Goal: Communication & Community: Answer question/provide support

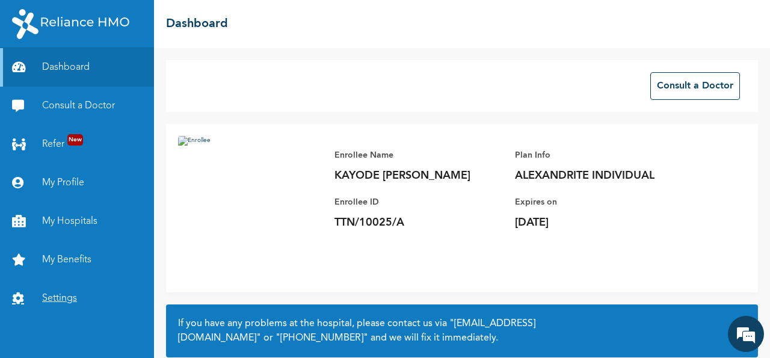
click at [68, 298] on link "Settings" at bounding box center [77, 298] width 154 height 38
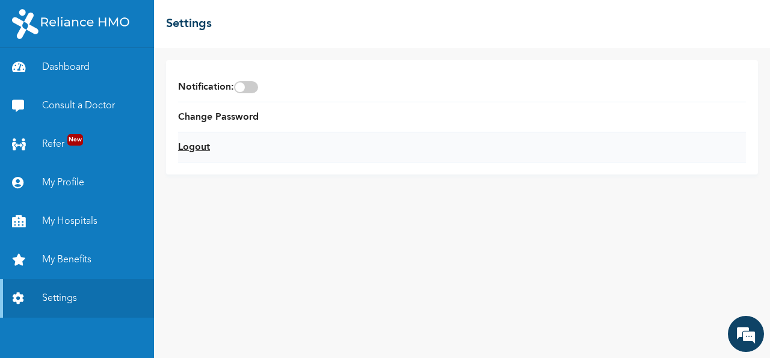
click at [199, 145] on link "Logout" at bounding box center [194, 147] width 32 height 14
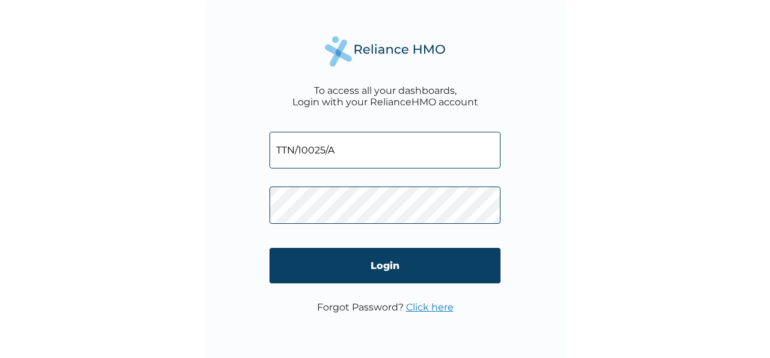
click at [327, 150] on input "TTN/10025/A" at bounding box center [384, 150] width 231 height 37
click at [358, 152] on input "TTN/10025/A" at bounding box center [384, 150] width 231 height 37
type input "TTN/10045A"
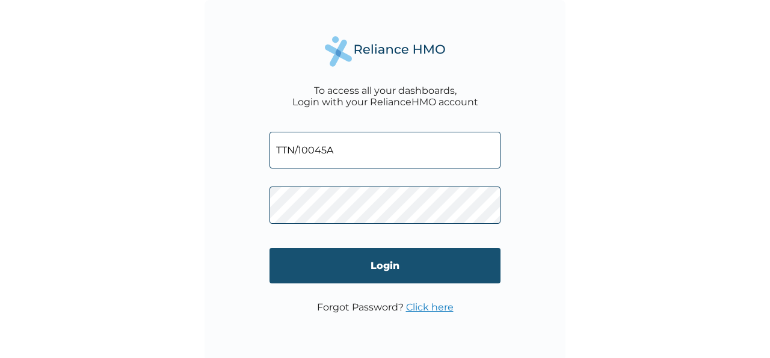
click at [390, 273] on input "Login" at bounding box center [384, 265] width 231 height 35
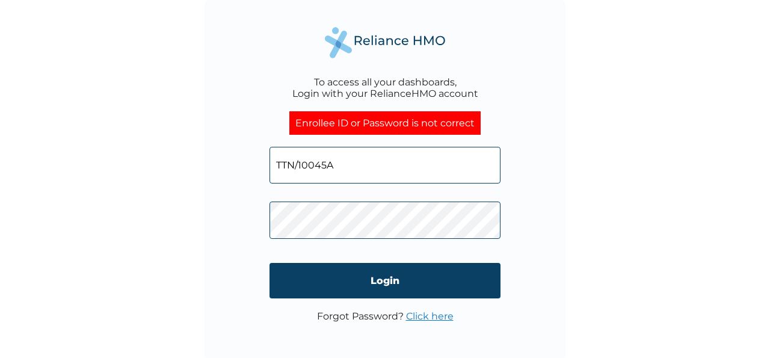
click at [327, 165] on input "TTN/10045A" at bounding box center [384, 165] width 231 height 37
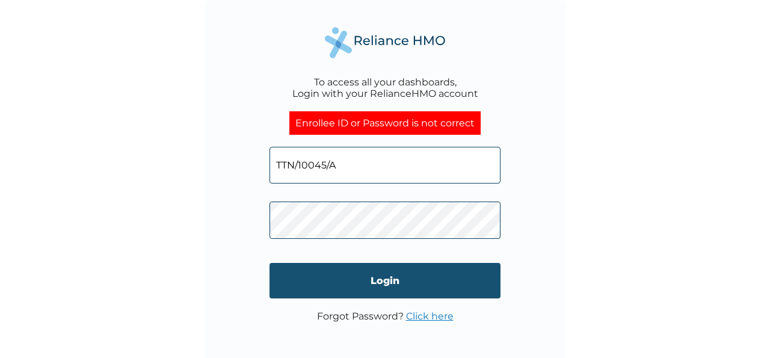
type input "TTN/10045/A"
click at [393, 284] on input "Login" at bounding box center [384, 280] width 231 height 35
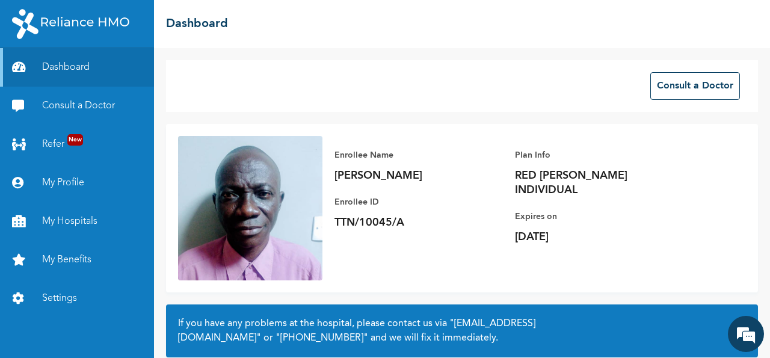
click at [487, 259] on div "Enrollee Name OLUTUNDE OLUBANJO Enrollee ID TTN/10045/A Plan Info RED BERYL IND…" at bounding box center [462, 208] width 592 height 168
click at [685, 91] on button "Consult a Doctor" at bounding box center [695, 86] width 90 height 28
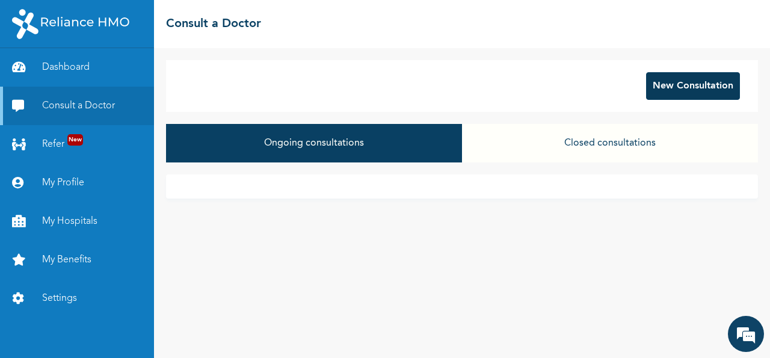
click at [696, 91] on button "New Consultation" at bounding box center [693, 86] width 94 height 28
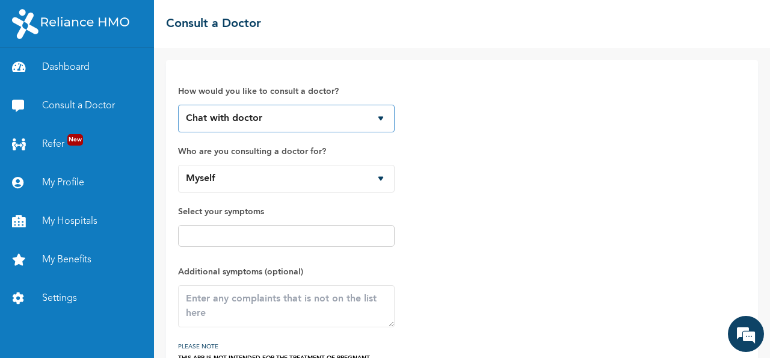
click at [178, 105] on select "Chat with doctor Phone Call" at bounding box center [286, 119] width 217 height 28
click at [380, 120] on select "Chat with doctor Phone Call" at bounding box center [286, 119] width 217 height 28
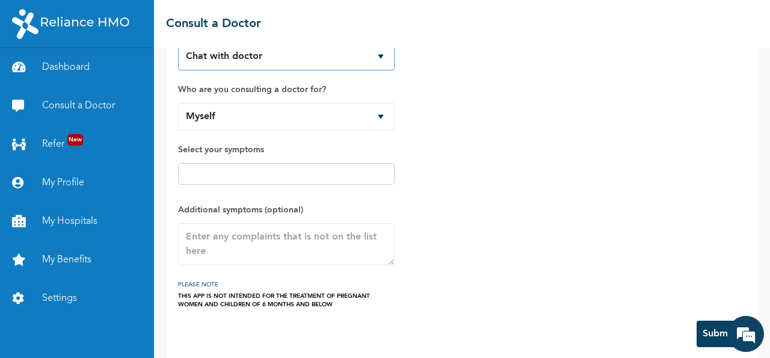
scroll to position [73, 0]
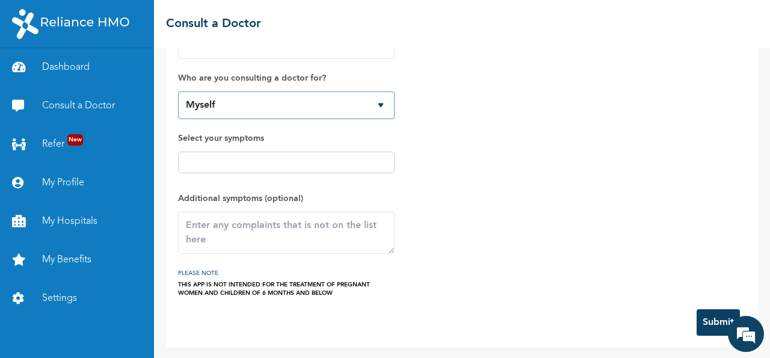
click at [178, 91] on select "Myself Peculiar Olutunde Darasimi Olutunde Ife oluwa Olutunde Mary Olutunde Ann…" at bounding box center [286, 105] width 217 height 28
click option "Myself" at bounding box center [0, 0] width 0 height 0
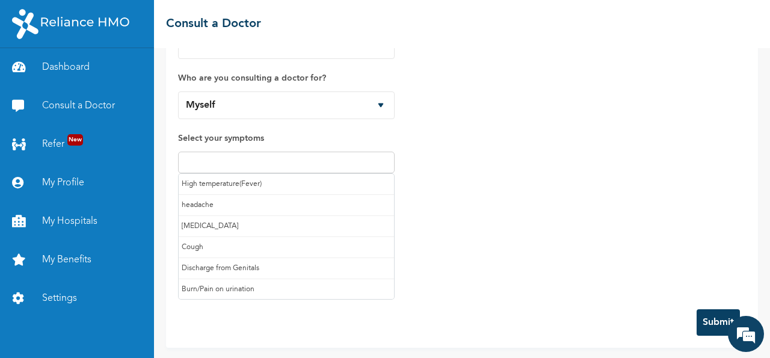
click at [222, 158] on input "text" at bounding box center [286, 162] width 209 height 14
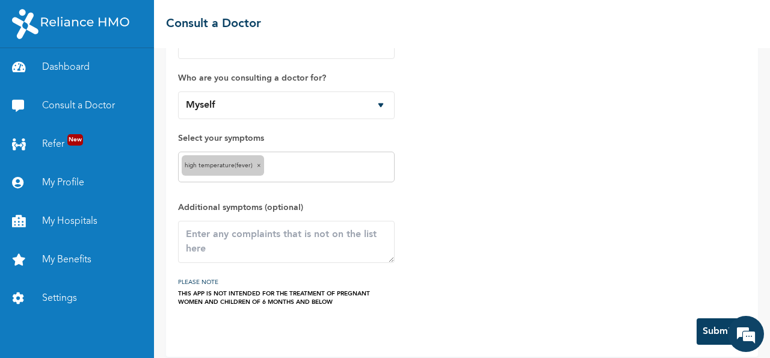
click at [291, 164] on input "text" at bounding box center [329, 167] width 124 height 14
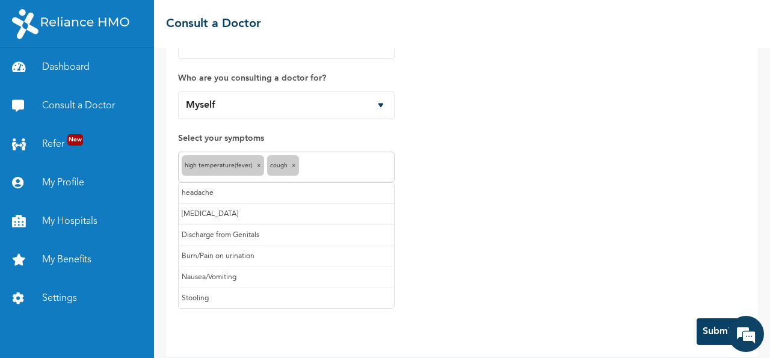
click at [324, 168] on input "text" at bounding box center [346, 167] width 89 height 14
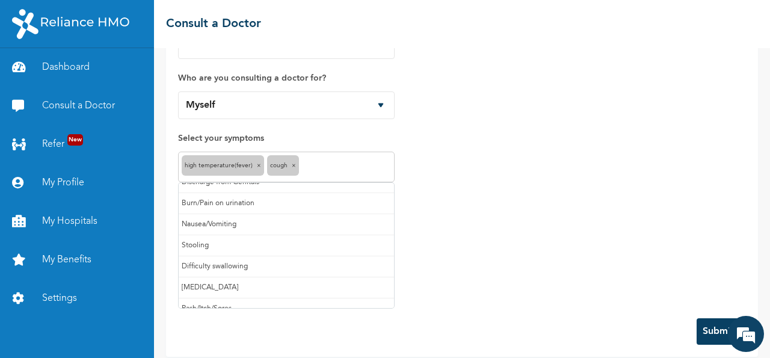
scroll to position [83, 0]
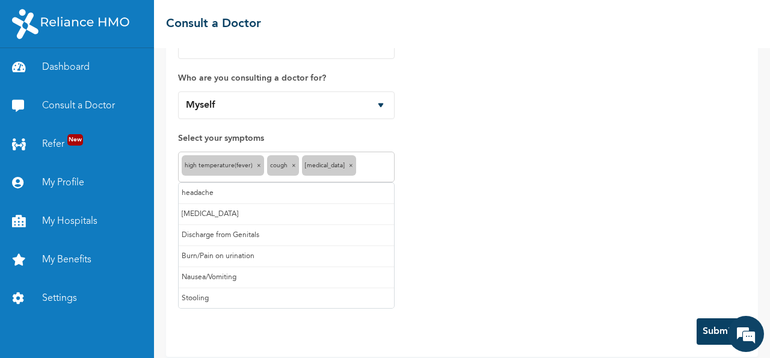
click at [366, 170] on input "text" at bounding box center [375, 167] width 32 height 14
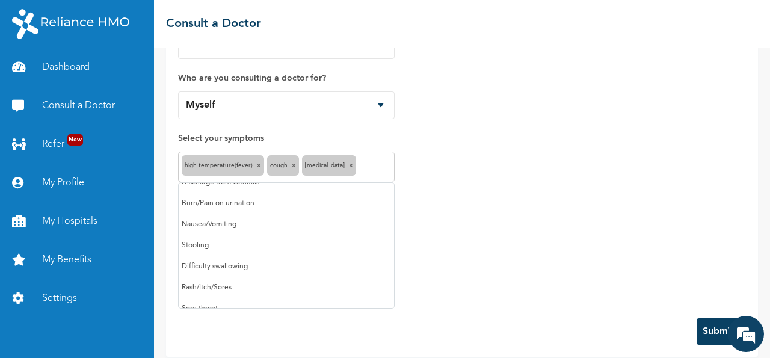
scroll to position [62, 0]
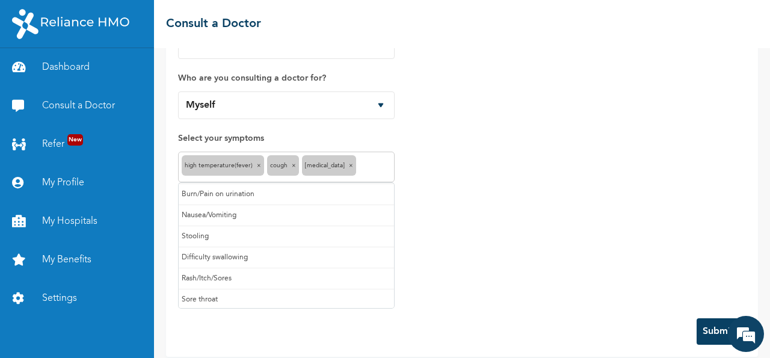
click at [381, 170] on input "text" at bounding box center [375, 167] width 32 height 14
click at [364, 170] on input "text" at bounding box center [375, 167] width 32 height 14
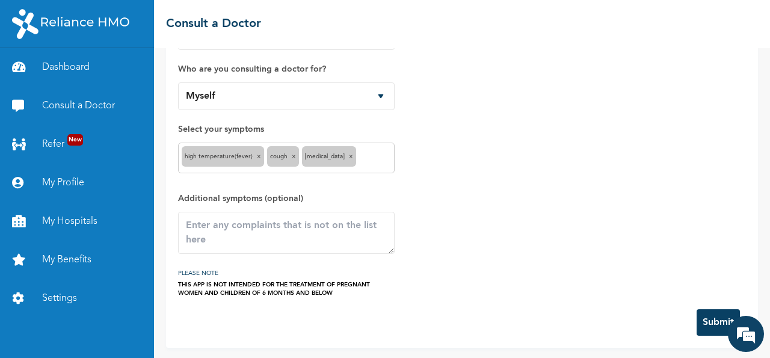
click at [464, 180] on div "How would you like to consult a doctor? Chat with doctor Phone Call Who are you…" at bounding box center [462, 143] width 568 height 307
click at [232, 235] on textarea at bounding box center [286, 233] width 217 height 42
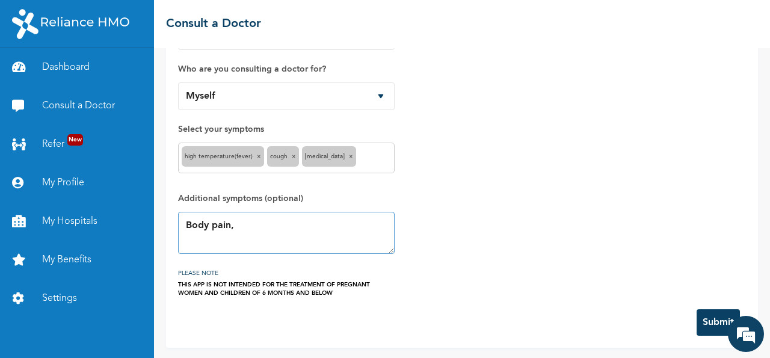
click at [279, 221] on textarea "Body pain," at bounding box center [286, 233] width 217 height 42
type textarea "B"
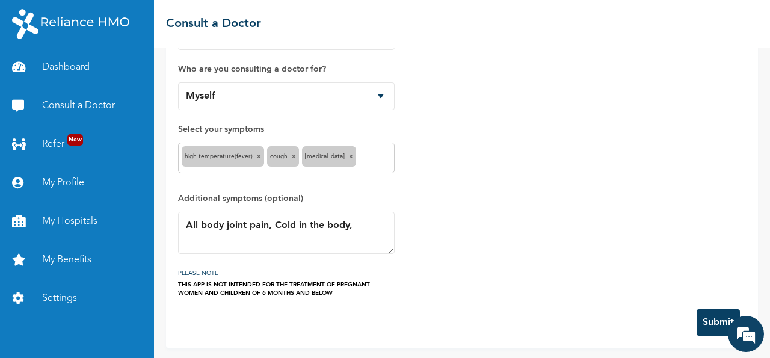
click at [227, 159] on div "High temperature(Fever) ×" at bounding box center [223, 156] width 82 height 20
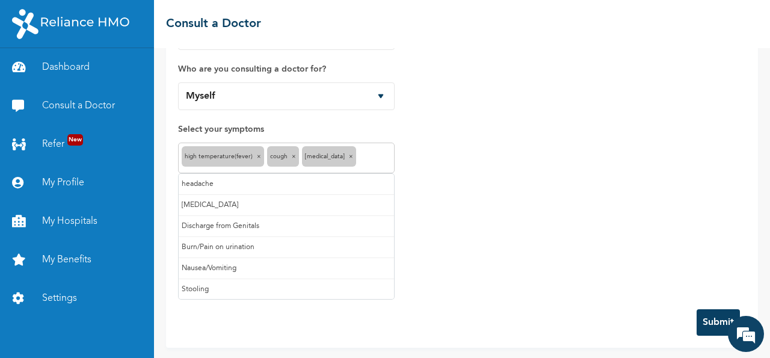
click at [370, 161] on input "text" at bounding box center [375, 158] width 32 height 14
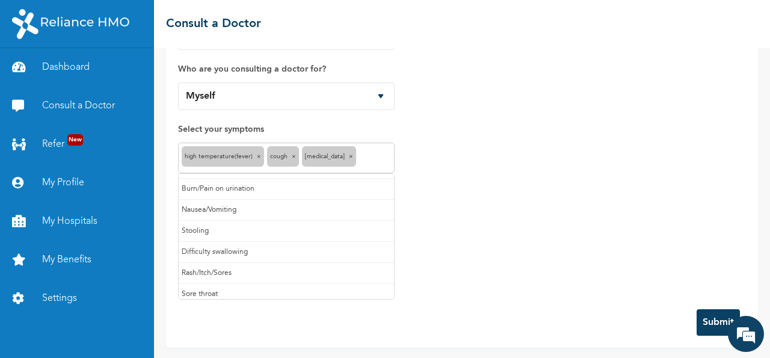
scroll to position [62, 0]
click at [479, 263] on div "How would you like to consult a doctor? Chat with doctor Phone Call Who are you…" at bounding box center [462, 143] width 568 height 307
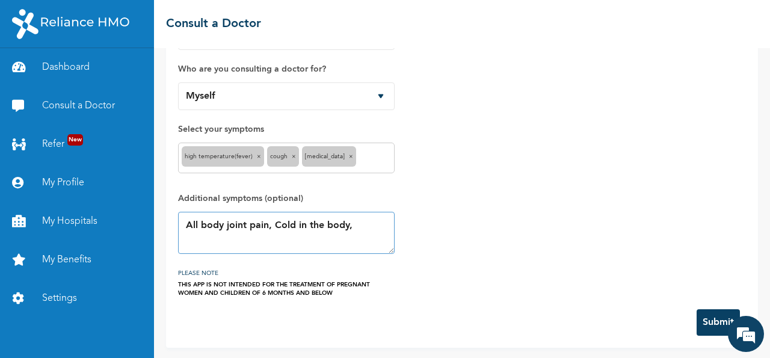
click at [362, 228] on textarea "All body joint pain, Cold in the body," at bounding box center [286, 233] width 217 height 42
click at [209, 242] on textarea "All body joint pain, Cold in the body, Headach" at bounding box center [286, 233] width 217 height 42
click at [199, 224] on textarea "All body joint pain, Cold in the body, Headache" at bounding box center [286, 233] width 217 height 42
type textarea "Body joint pain, Cold in the body, Headache"
click at [710, 319] on button "Submit" at bounding box center [717, 322] width 43 height 26
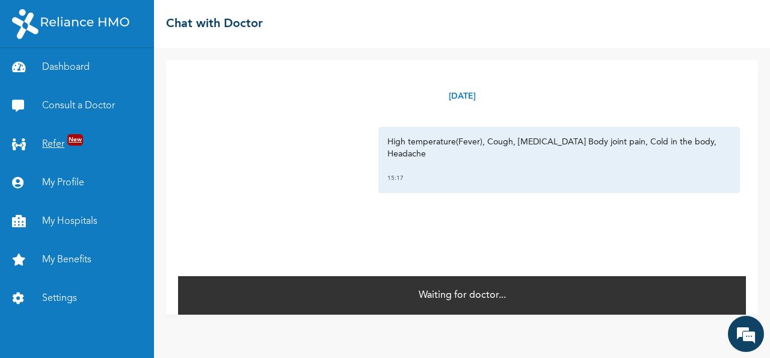
click at [63, 141] on link "Refer New" at bounding box center [77, 144] width 154 height 38
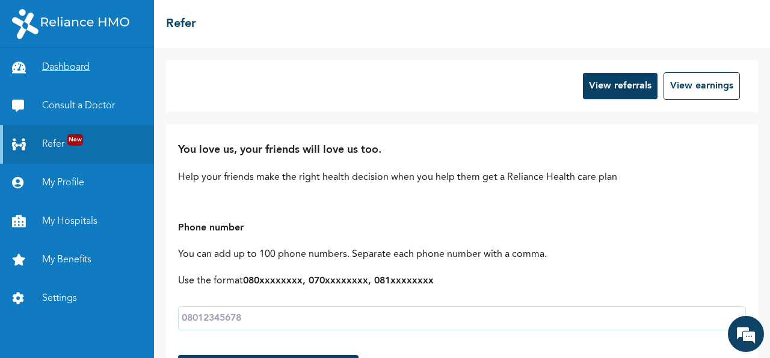
click at [82, 66] on link "Dashboard" at bounding box center [77, 67] width 154 height 38
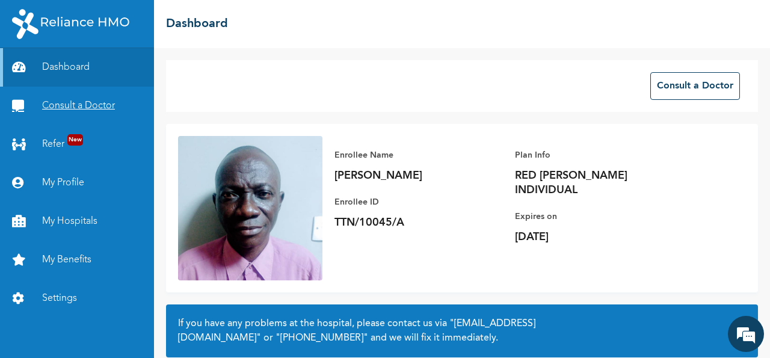
click at [82, 105] on link "Consult a Doctor" at bounding box center [77, 106] width 154 height 38
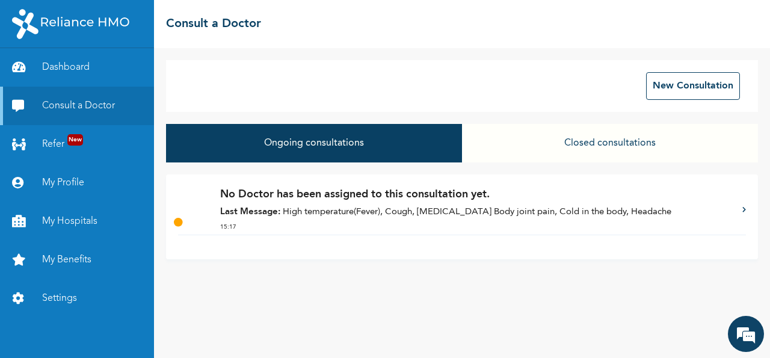
click at [330, 210] on p "Last Message: High temperature(Fever), Cough, Runny nose Body joint pain, Cold …" at bounding box center [475, 213] width 510 height 14
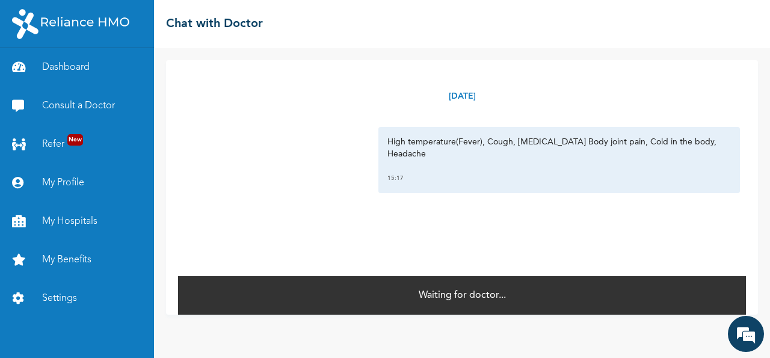
click at [465, 242] on div "Wednesday, August 13th 2025 High temperature(Fever), Cough, Runny nose Body joi…" at bounding box center [462, 167] width 568 height 215
click at [65, 140] on link "Refer New" at bounding box center [77, 144] width 154 height 38
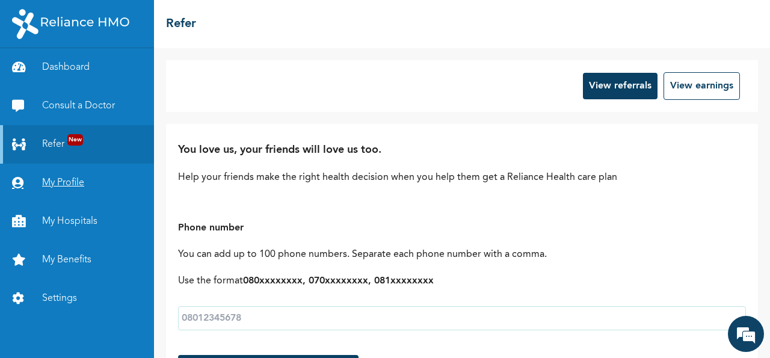
click at [76, 181] on link "My Profile" at bounding box center [77, 183] width 154 height 38
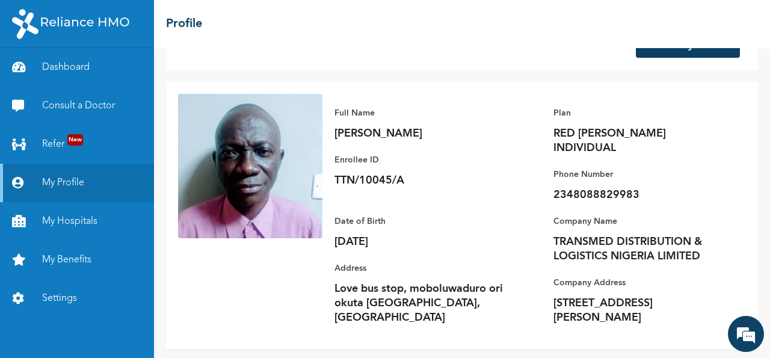
scroll to position [92, 0]
click at [76, 223] on link "My Hospitals" at bounding box center [77, 221] width 154 height 38
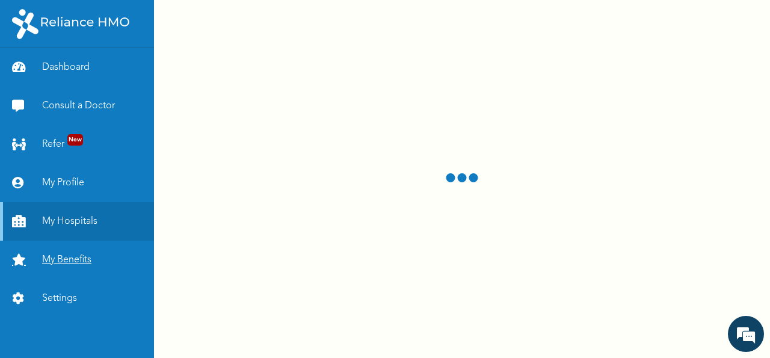
click at [77, 259] on link "My Benefits" at bounding box center [77, 260] width 154 height 38
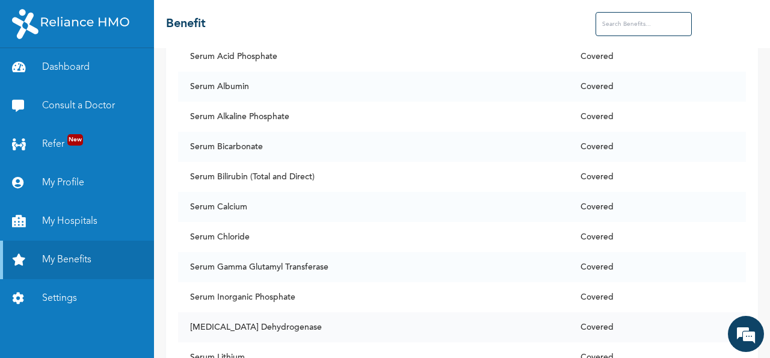
scroll to position [7297, 0]
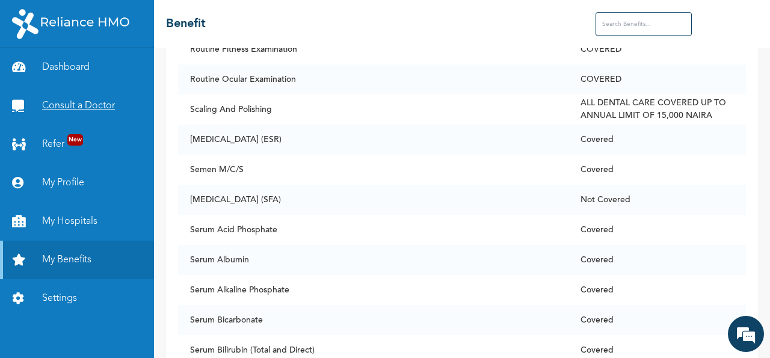
click at [66, 108] on link "Consult a Doctor" at bounding box center [77, 106] width 154 height 38
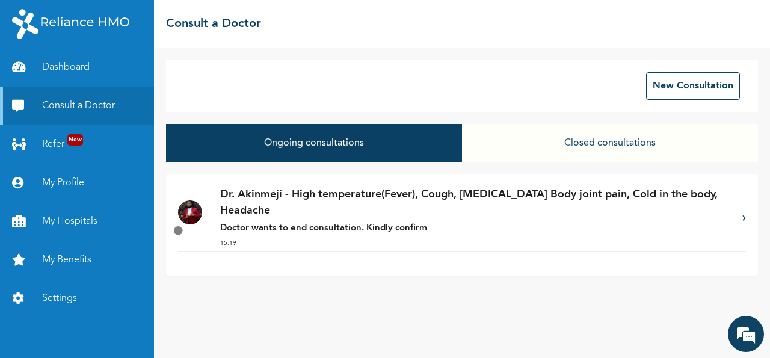
click at [292, 230] on strong "Doctor wants to end consultation. Kindly confirm" at bounding box center [323, 228] width 207 height 9
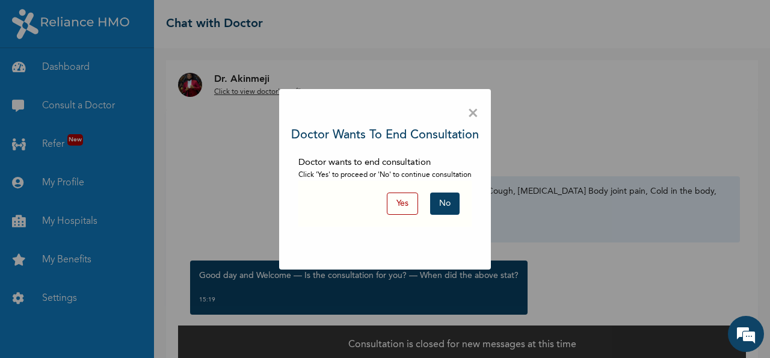
scroll to position [18, 0]
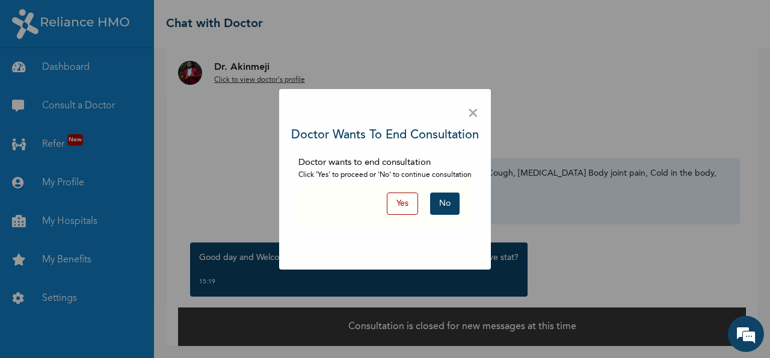
click at [447, 204] on button "No" at bounding box center [444, 203] width 29 height 22
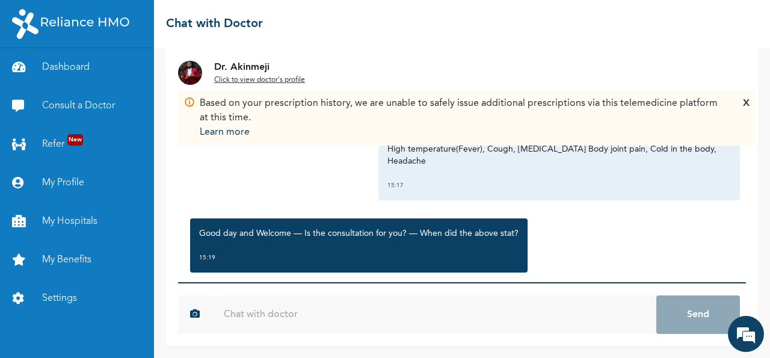
scroll to position [11, 0]
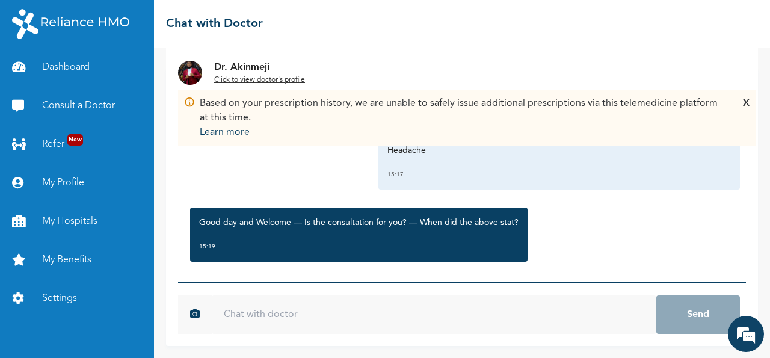
click at [745, 106] on div "X" at bounding box center [746, 117] width 7 height 43
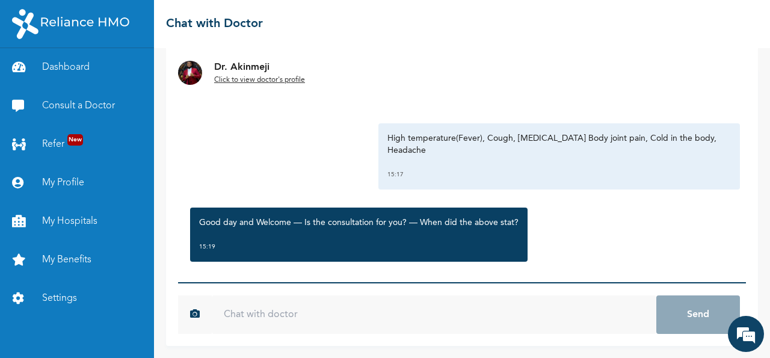
click at [334, 321] on input "text" at bounding box center [434, 314] width 444 height 38
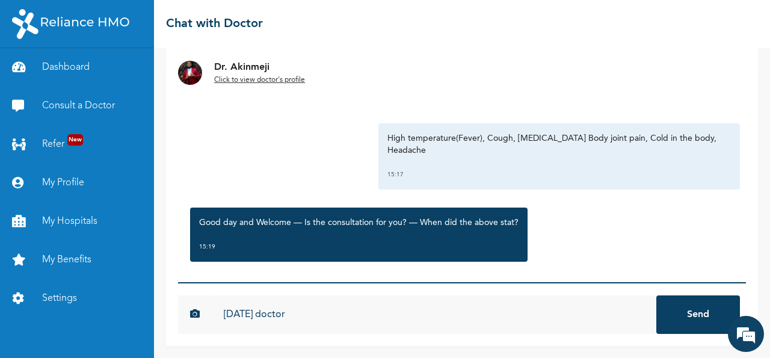
type input "[DATE] doctor"
click at [656, 295] on button "Send" at bounding box center [698, 314] width 84 height 38
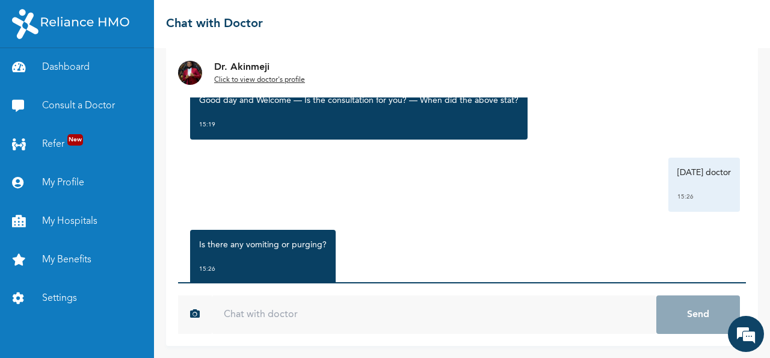
scroll to position [155, 0]
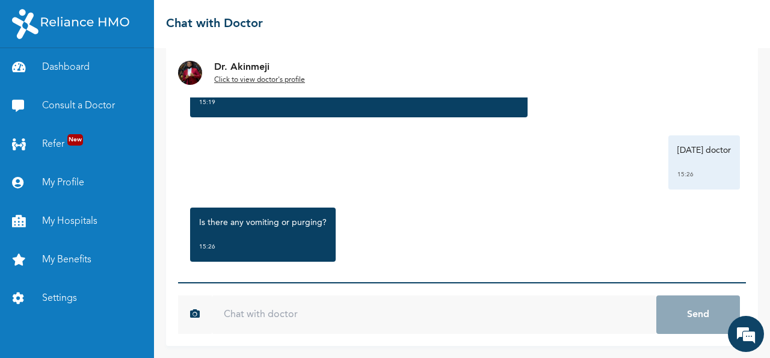
click at [384, 313] on input "text" at bounding box center [434, 314] width 444 height 38
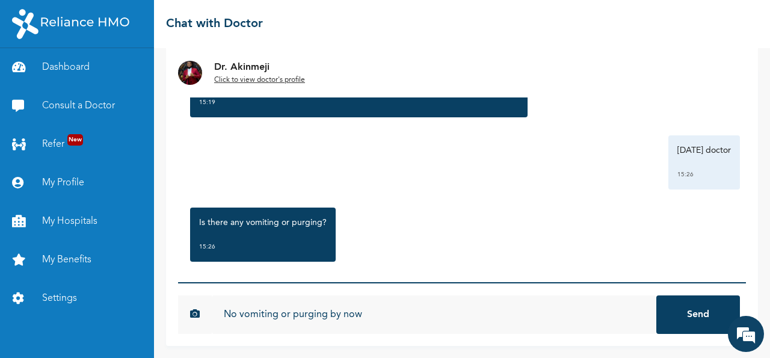
type input "No vomiting or purging by now"
click at [656, 295] on button "Send" at bounding box center [698, 314] width 84 height 38
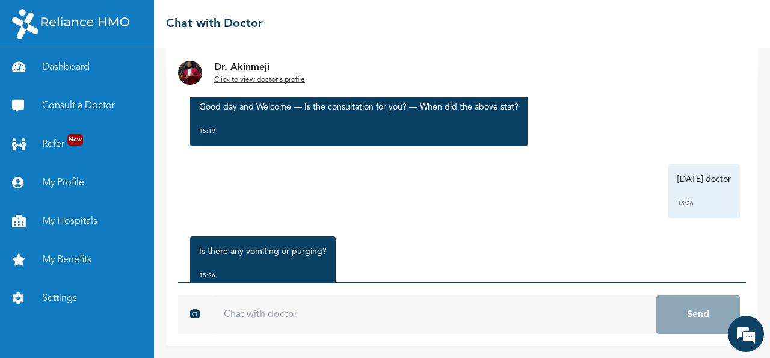
scroll to position [300, 0]
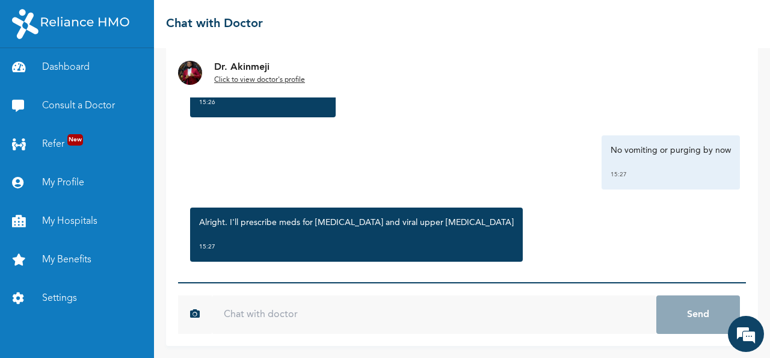
click at [325, 318] on input "text" at bounding box center [434, 314] width 444 height 38
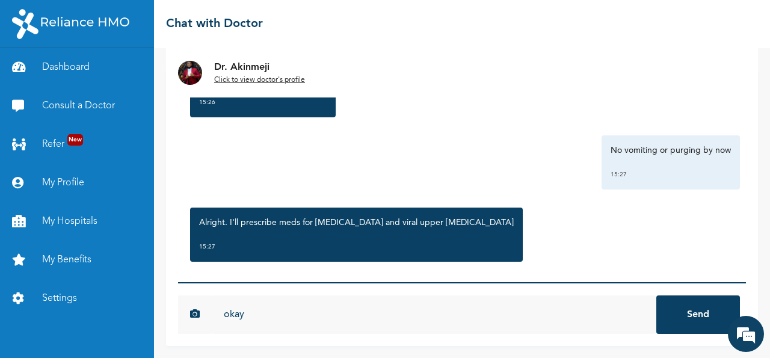
type input "okay"
click at [656, 295] on button "Send" at bounding box center [698, 314] width 84 height 38
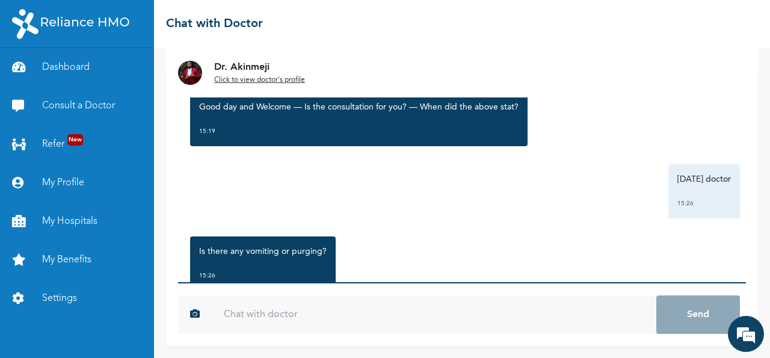
scroll to position [366, 0]
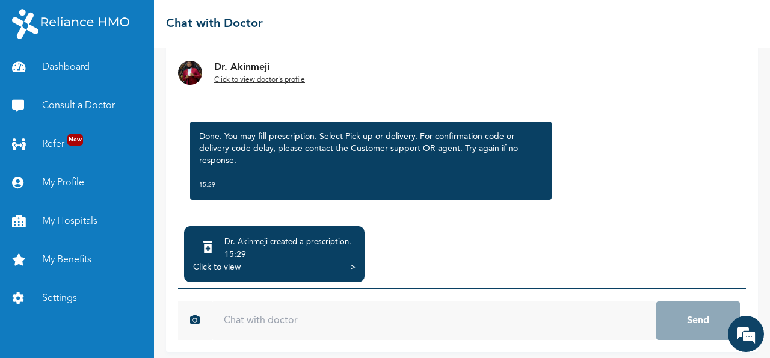
scroll to position [109, 0]
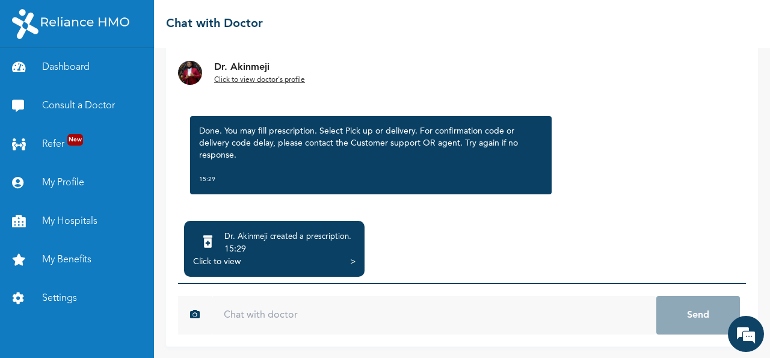
click at [263, 247] on div "15:29" at bounding box center [287, 249] width 127 height 12
click at [230, 260] on div "Click to view" at bounding box center [217, 262] width 48 height 12
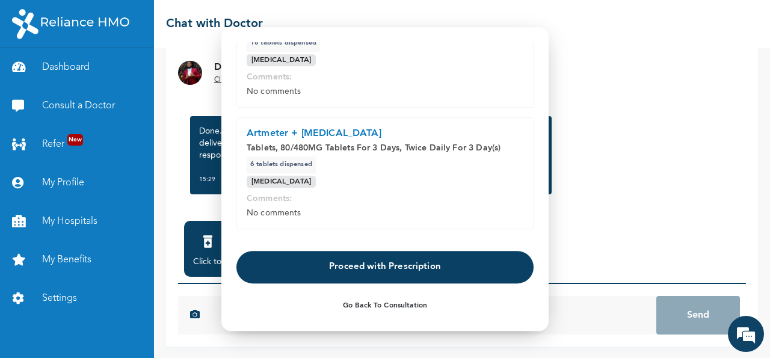
scroll to position [353, 0]
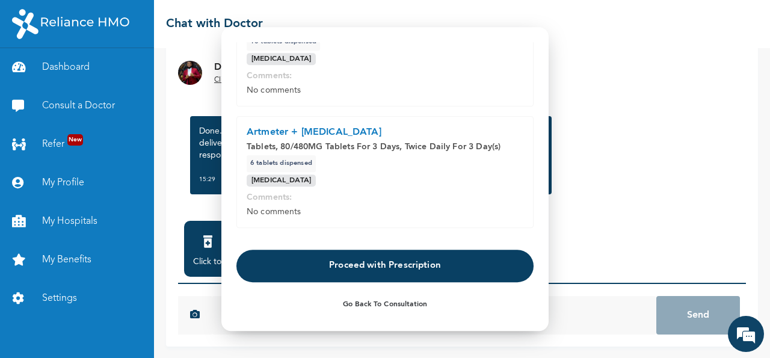
click at [380, 263] on button "Proceed with Prescription" at bounding box center [384, 266] width 297 height 32
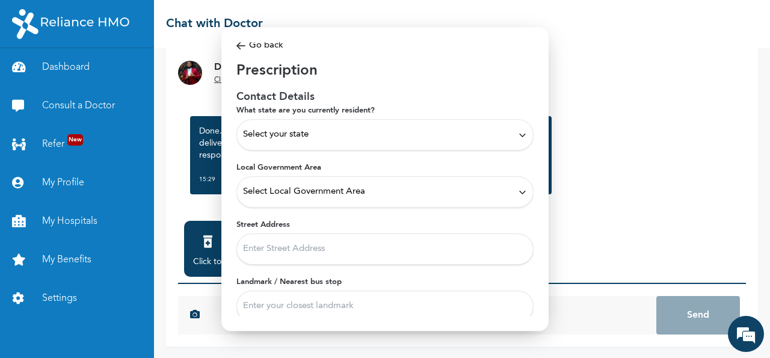
scroll to position [0, 0]
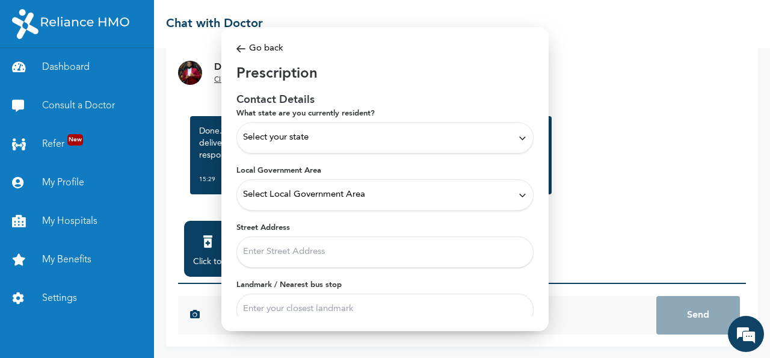
click at [523, 139] on icon at bounding box center [522, 138] width 5 height 2
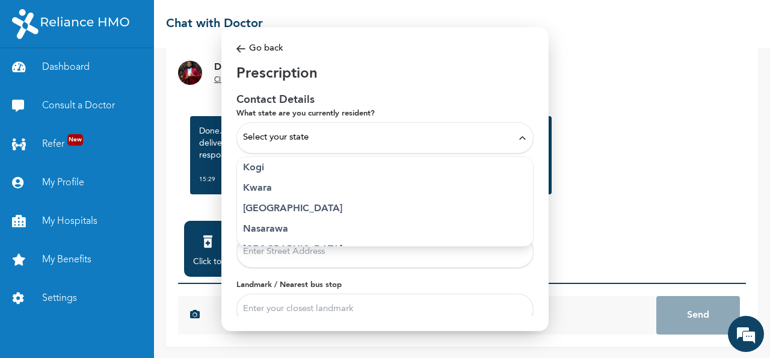
scroll to position [476, 0]
click at [274, 187] on p "Lagos" at bounding box center [385, 187] width 284 height 14
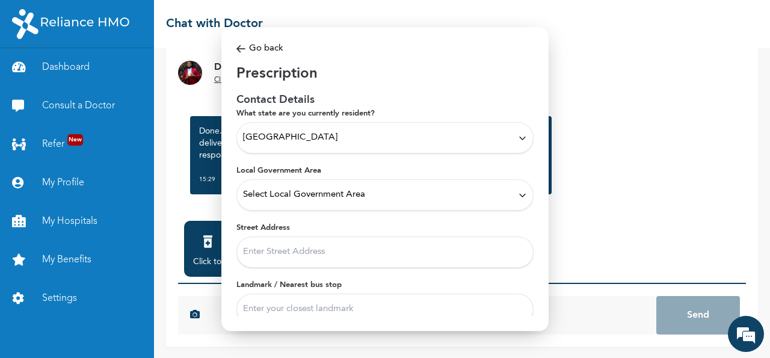
click at [524, 195] on icon at bounding box center [522, 195] width 5 height 2
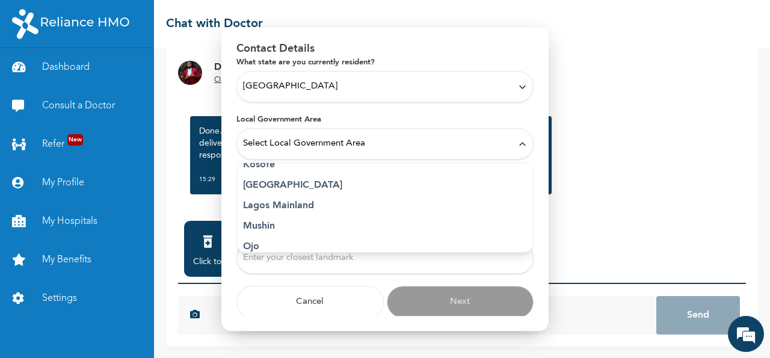
scroll to position [303, 0]
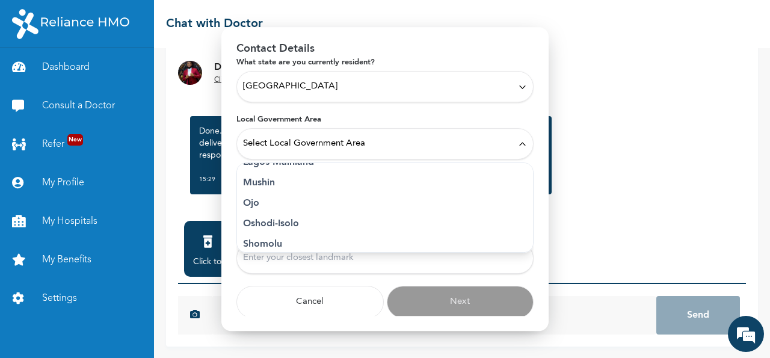
click at [271, 181] on p "Mushin" at bounding box center [385, 183] width 284 height 14
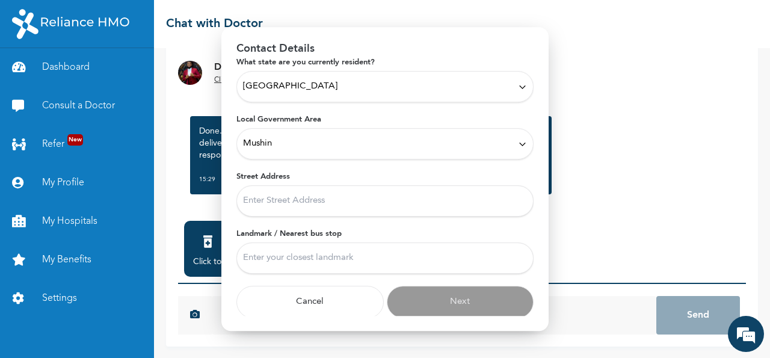
click at [303, 207] on input "Street Address" at bounding box center [384, 200] width 297 height 31
click at [302, 205] on input "Street Address" at bounding box center [384, 200] width 297 height 31
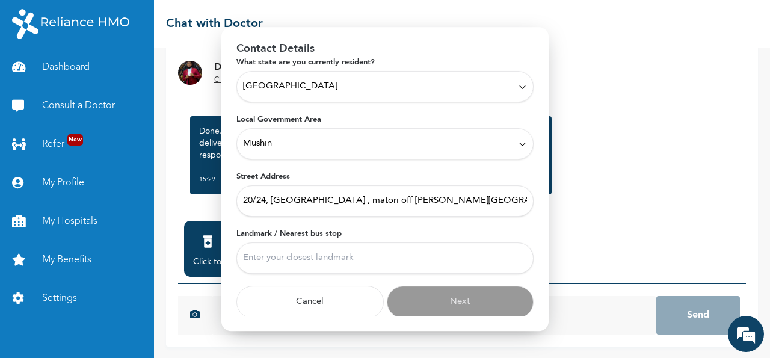
type input "20/24, Akinyemi crescent , matori off fatai Atere Road. Mushin Lagos."
click at [301, 256] on input "Landmark / Nearest bus stop" at bounding box center [384, 257] width 297 height 31
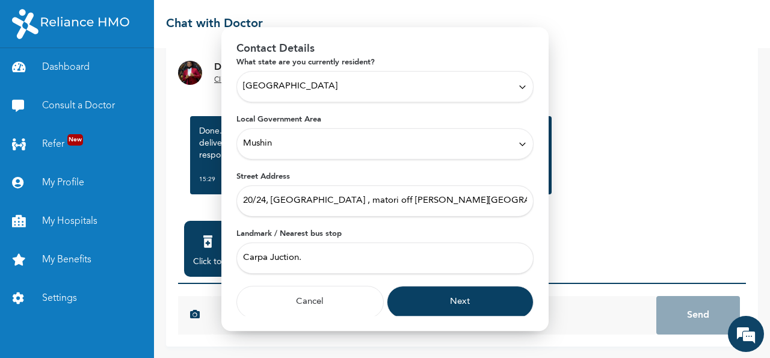
type input "Carpa Juction."
click at [467, 303] on button "Next" at bounding box center [460, 302] width 147 height 32
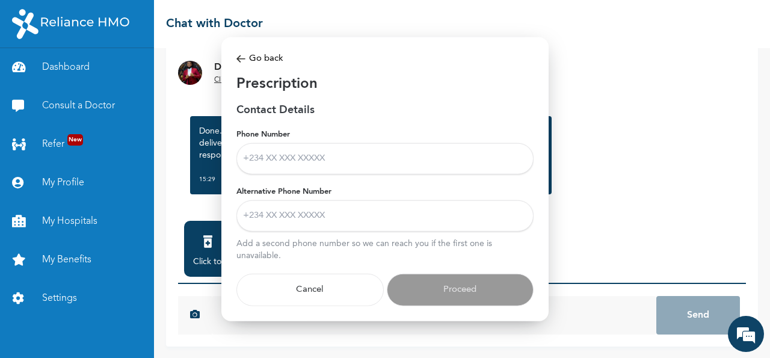
scroll to position [0, 0]
click at [319, 159] on input "Phone Number" at bounding box center [384, 158] width 297 height 31
drag, startPoint x: 310, startPoint y: 158, endPoint x: 211, endPoint y: 159, distance: 99.2
click at [236, 159] on input "07049475815" at bounding box center [384, 158] width 297 height 31
type input "07049475815"
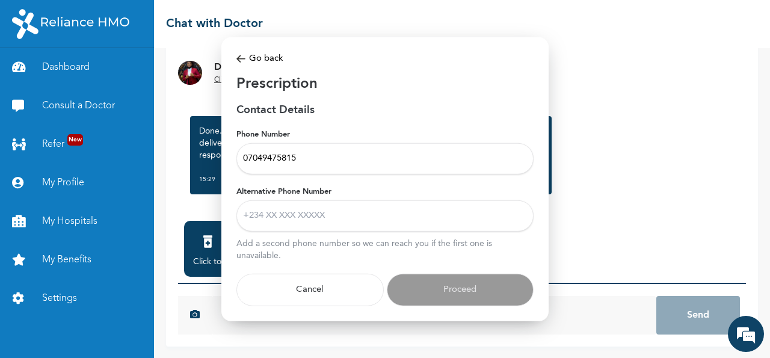
click at [319, 218] on input "Alternative Phone Number" at bounding box center [384, 215] width 297 height 31
click at [300, 216] on input "Alternative Phone Number" at bounding box center [384, 215] width 297 height 31
paste input "07049475815"
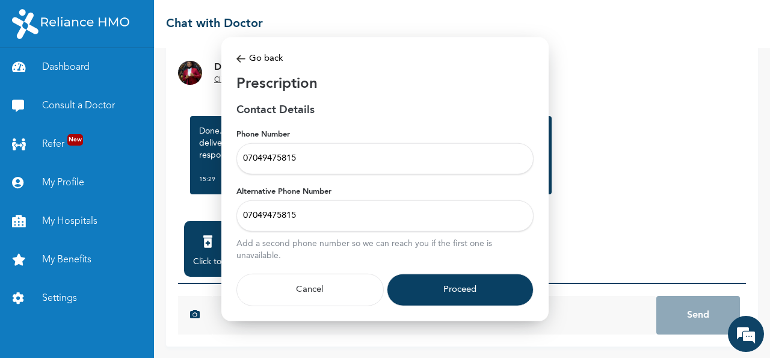
click at [315, 219] on input "07049475815" at bounding box center [384, 215] width 297 height 31
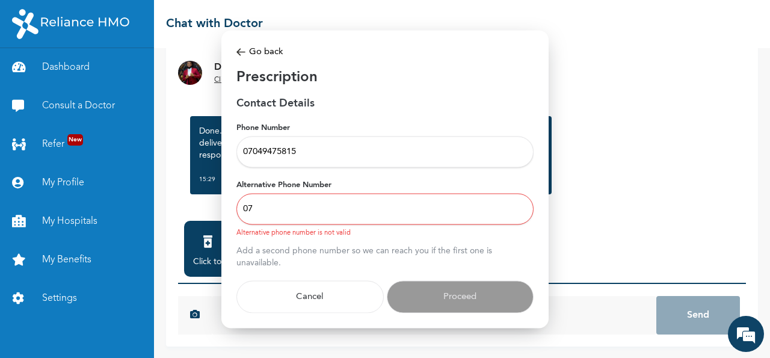
type input "0"
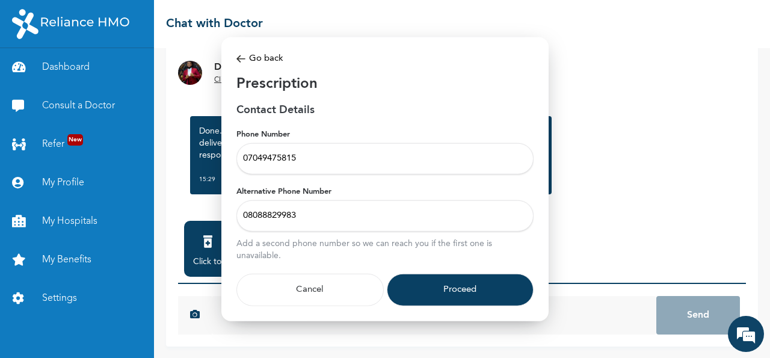
type input "08088829983"
click at [459, 289] on button "Proceed" at bounding box center [460, 290] width 147 height 32
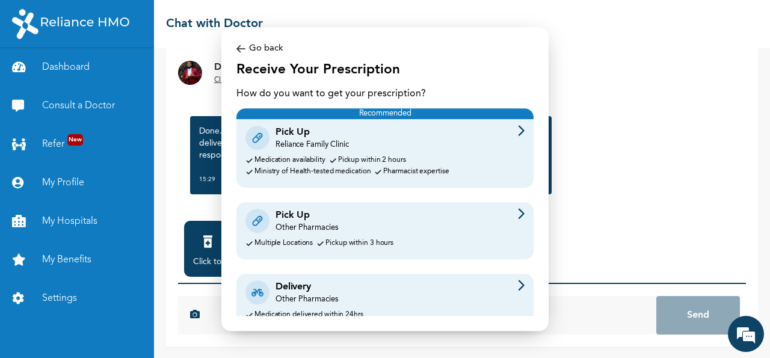
scroll to position [45, 0]
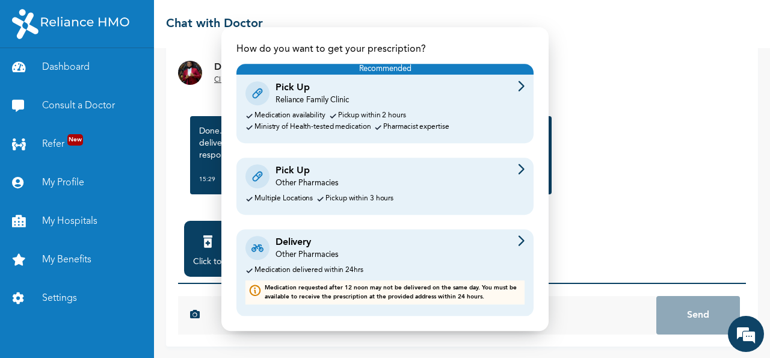
click at [294, 248] on div "Delivery" at bounding box center [306, 242] width 63 height 14
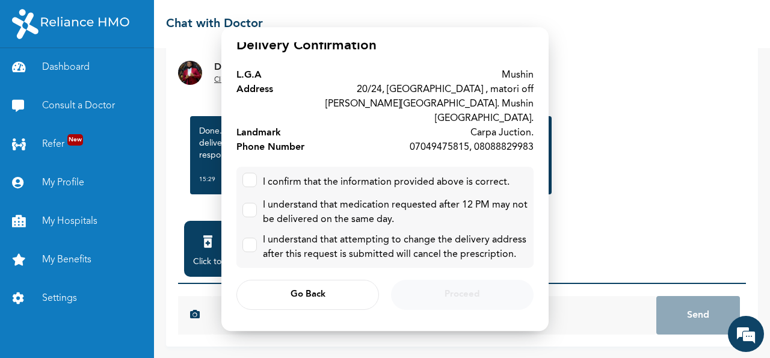
scroll to position [0, 0]
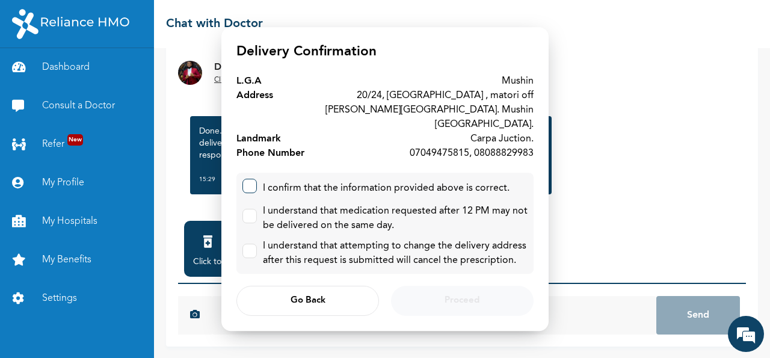
click at [250, 179] on input "checkbox" at bounding box center [247, 183] width 8 height 8
checkbox input "true"
click at [250, 209] on input "checkbox" at bounding box center [247, 213] width 8 height 8
checkbox input "true"
click at [249, 244] on input "checkbox" at bounding box center [247, 248] width 8 height 8
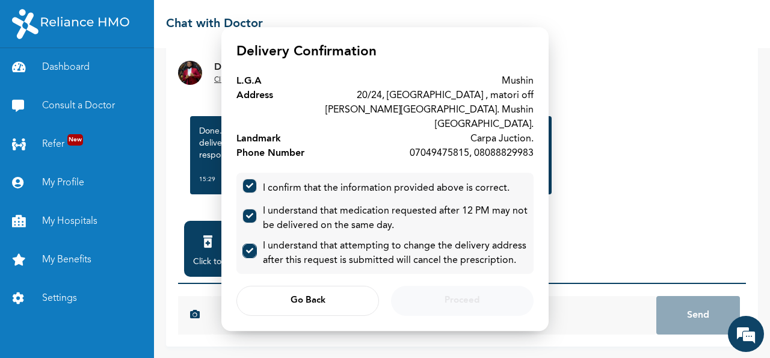
checkbox input "true"
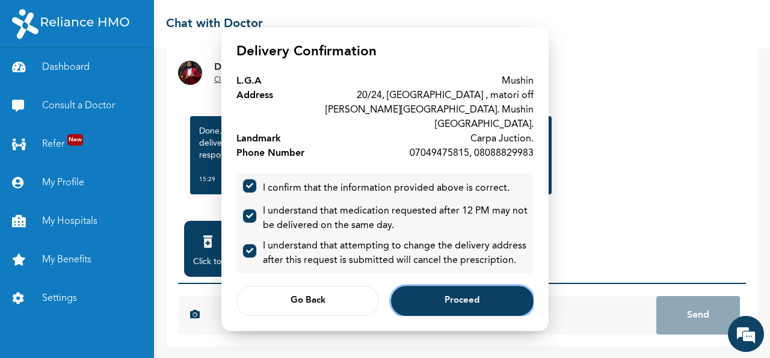
click at [460, 297] on span "Proceed" at bounding box center [461, 301] width 35 height 8
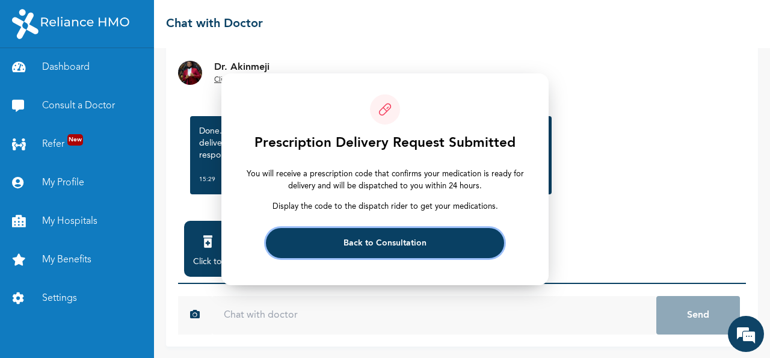
click at [394, 246] on span "Back to Consultation" at bounding box center [384, 243] width 83 height 8
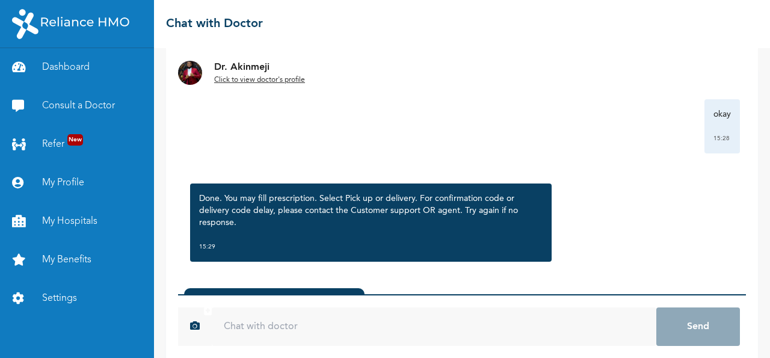
scroll to position [120, 0]
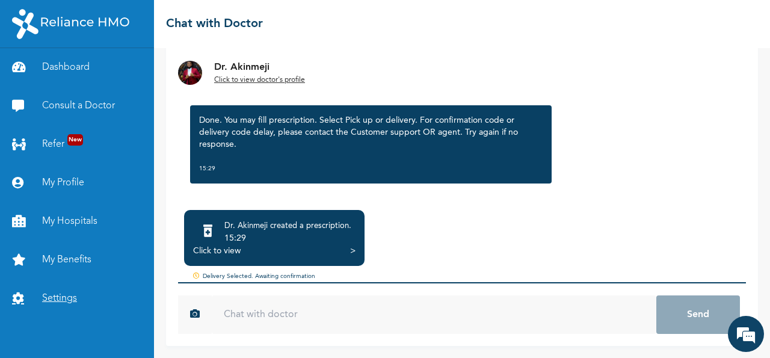
click at [66, 295] on link "Settings" at bounding box center [77, 298] width 154 height 38
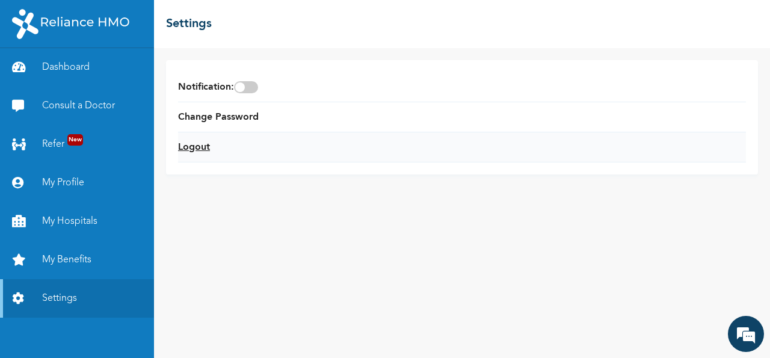
click at [199, 149] on link "Logout" at bounding box center [194, 147] width 32 height 14
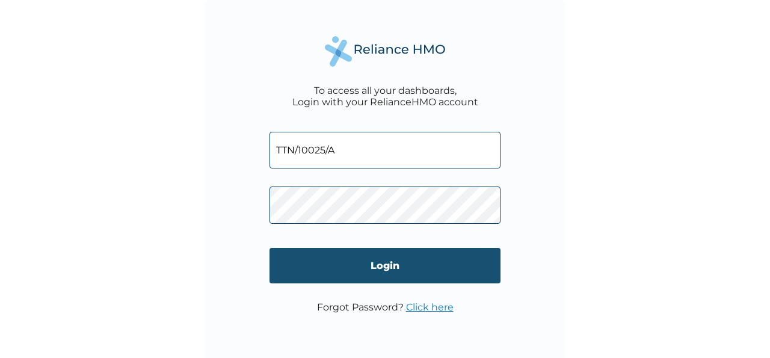
click at [392, 270] on input "Login" at bounding box center [384, 265] width 231 height 35
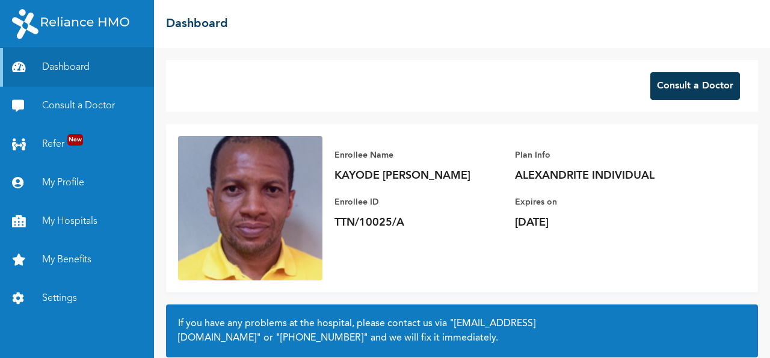
click at [682, 90] on button "Consult a Doctor" at bounding box center [695, 86] width 90 height 28
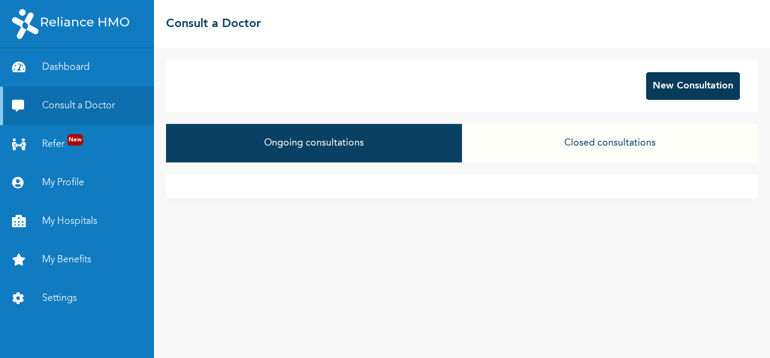
click at [687, 87] on button "New Consultation" at bounding box center [693, 86] width 94 height 28
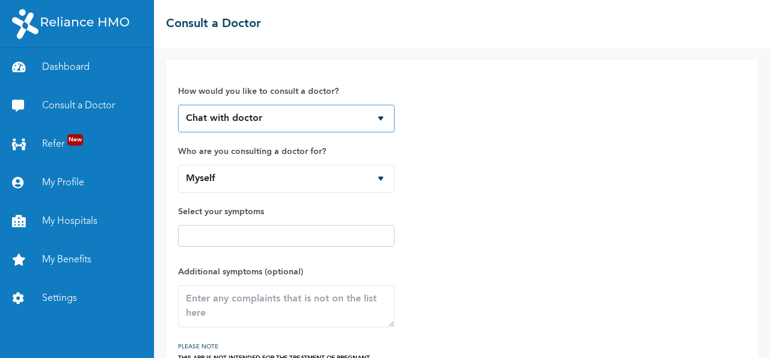
click at [178, 105] on select "Chat with doctor Phone Call" at bounding box center [286, 119] width 217 height 28
click option "Chat with doctor" at bounding box center [0, 0] width 0 height 0
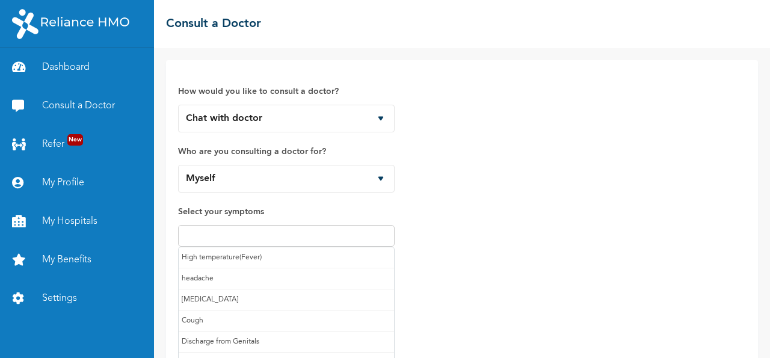
click at [276, 236] on input "text" at bounding box center [286, 236] width 209 height 14
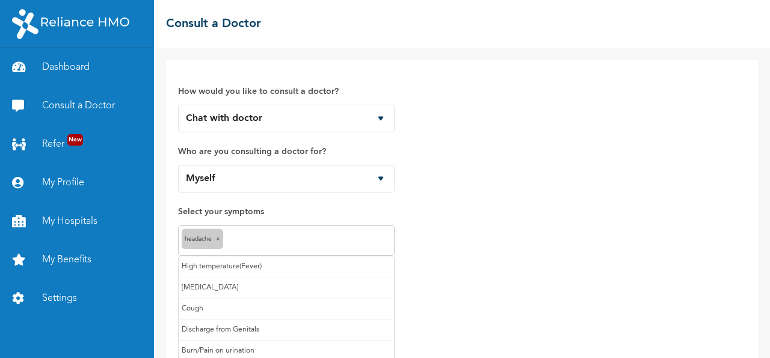
click at [254, 244] on input "text" at bounding box center [308, 240] width 165 height 14
click at [264, 241] on input "text" at bounding box center [308, 240] width 165 height 14
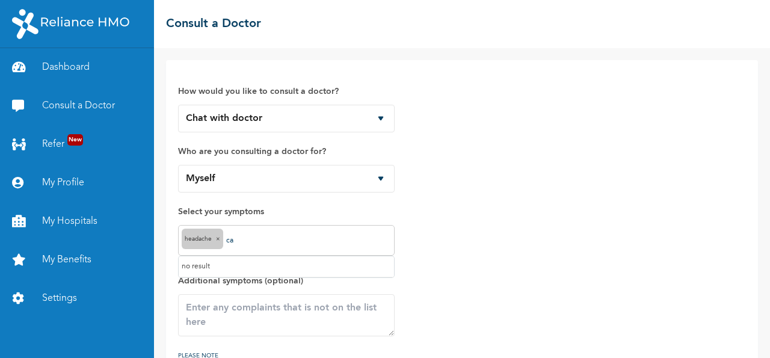
type input "c"
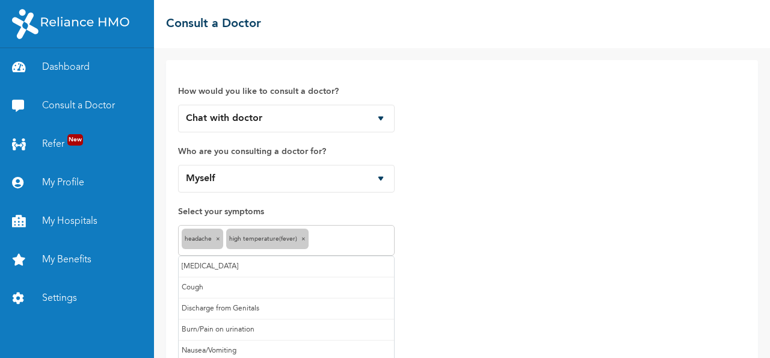
click at [331, 241] on input "text" at bounding box center [351, 240] width 79 height 14
click at [369, 244] on input "text" at bounding box center [368, 240] width 45 height 14
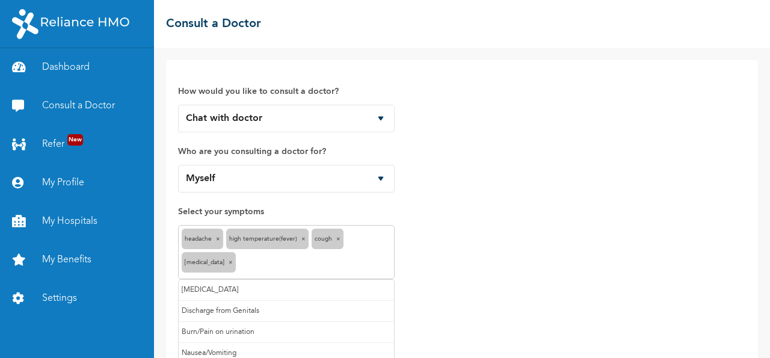
click at [251, 266] on input "text" at bounding box center [315, 264] width 152 height 14
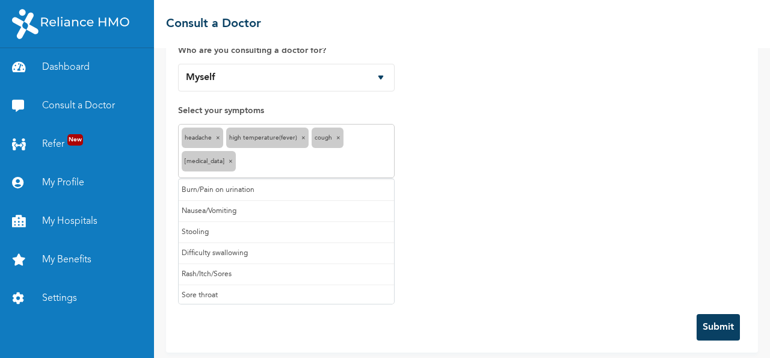
scroll to position [106, 0]
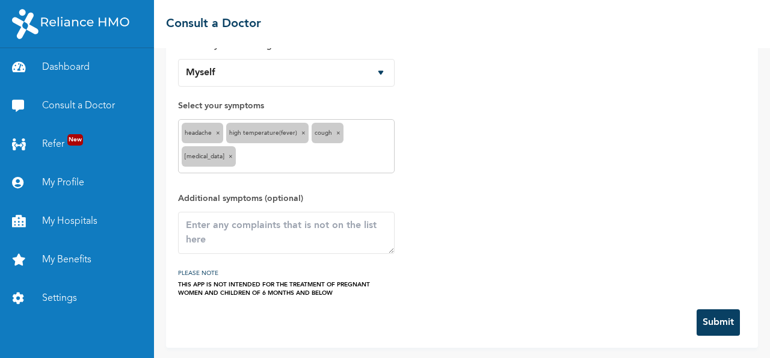
click at [475, 228] on div "How would you like to consult a doctor? Chat with doctor Phone Call Who are you…" at bounding box center [462, 131] width 568 height 331
click at [227, 232] on textarea at bounding box center [286, 233] width 217 height 42
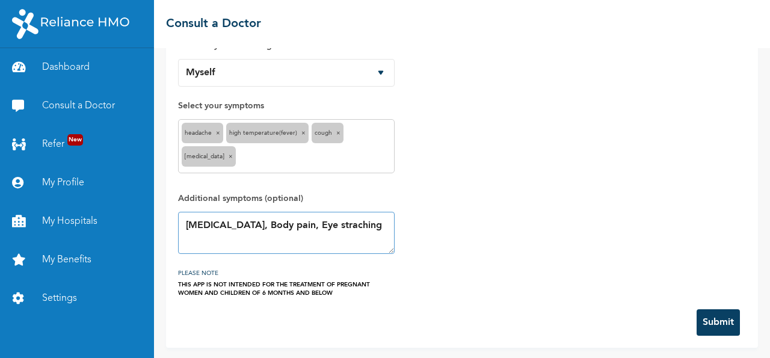
click at [329, 226] on textarea "Chest pain, Body pain, Eye straching" at bounding box center [286, 233] width 217 height 42
click at [328, 229] on textarea "Chest pain, Body pain, Eye starchin" at bounding box center [286, 233] width 217 height 42
click at [520, 280] on div "How would you like to consult a doctor? Chat with doctor Phone Call Who are you…" at bounding box center [462, 131] width 568 height 331
click at [351, 227] on textarea "Chest pain, Body pain, Eye starchin" at bounding box center [286, 233] width 217 height 42
click at [322, 227] on textarea "Chest pain, Body pain, Eye scraching" at bounding box center [286, 233] width 217 height 42
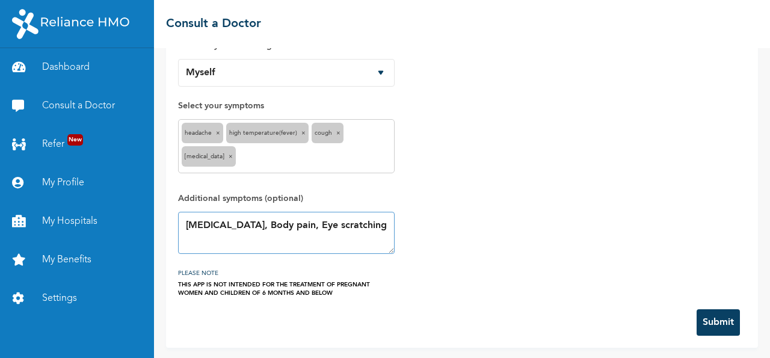
click at [367, 224] on textarea "Chest pain, Body pain, Eye scratching" at bounding box center [286, 233] width 217 height 42
click at [231, 241] on textarea "Chest pain, Body pain, Eye scratching , Hand shakin" at bounding box center [286, 233] width 217 height 42
click at [262, 241] on textarea "Chest pain, Body pain, Eye scratching , Hand shaking" at bounding box center [286, 233] width 217 height 42
type textarea "Chest pain, Body pain, Eye scratching ,"
click at [260, 155] on input "text" at bounding box center [315, 158] width 152 height 14
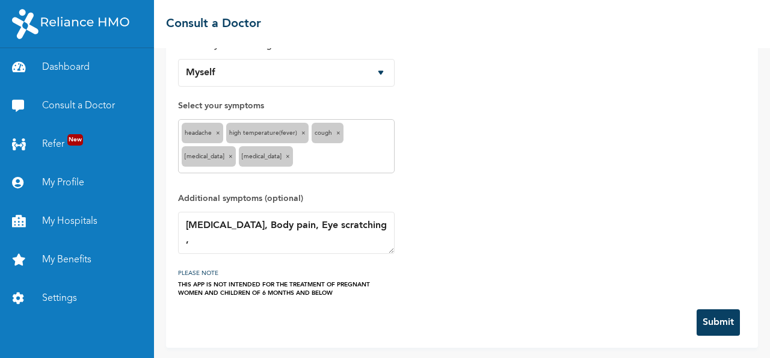
click at [713, 321] on button "Submit" at bounding box center [717, 322] width 43 height 26
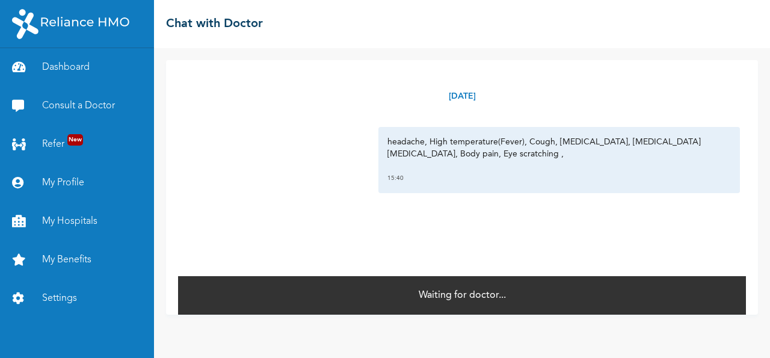
click at [455, 228] on div "Wednesday, August 13th 2025 headache, High temperature(Fever), Cough, Runny nos…" at bounding box center [462, 167] width 568 height 215
click at [75, 104] on link "Consult a Doctor" at bounding box center [77, 106] width 154 height 38
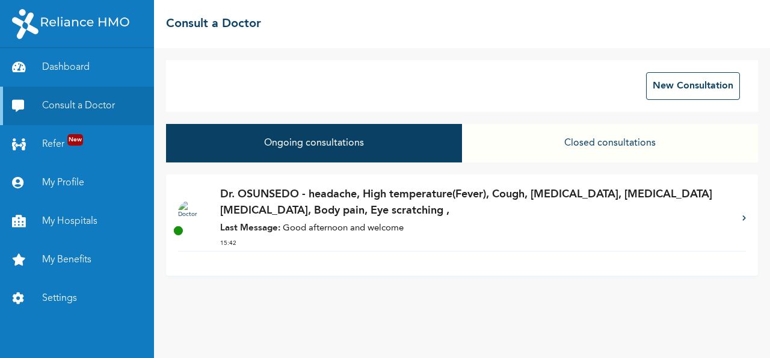
click at [256, 227] on strong "Last Message:" at bounding box center [250, 228] width 60 height 9
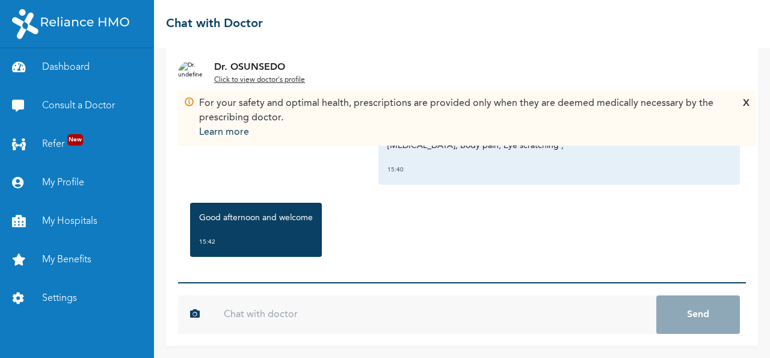
scroll to position [23, 0]
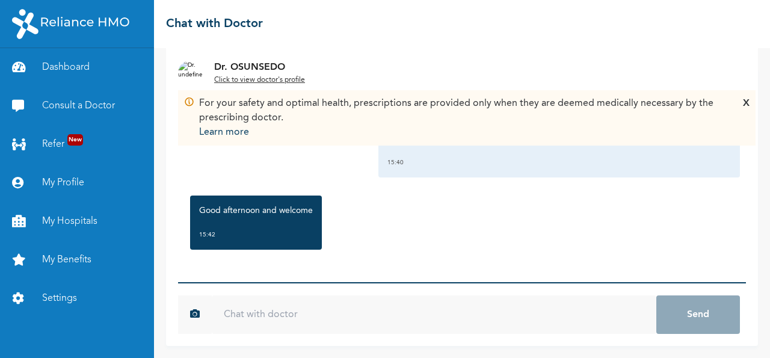
click at [328, 315] on input "text" at bounding box center [434, 314] width 444 height 38
type input "g"
type input "G"
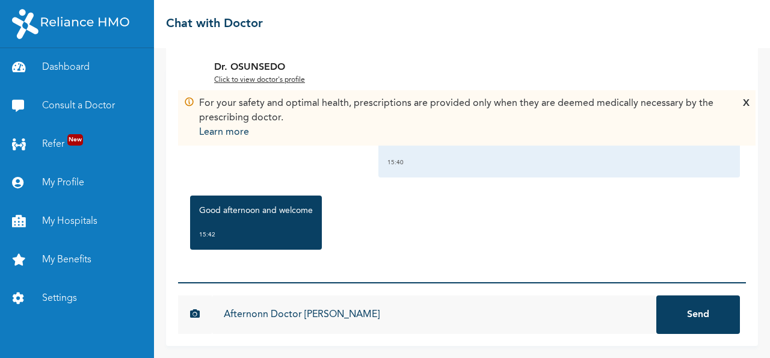
type input "Afternonn Doctor [PERSON_NAME]"
click at [656, 295] on button "Send" at bounding box center [698, 314] width 84 height 38
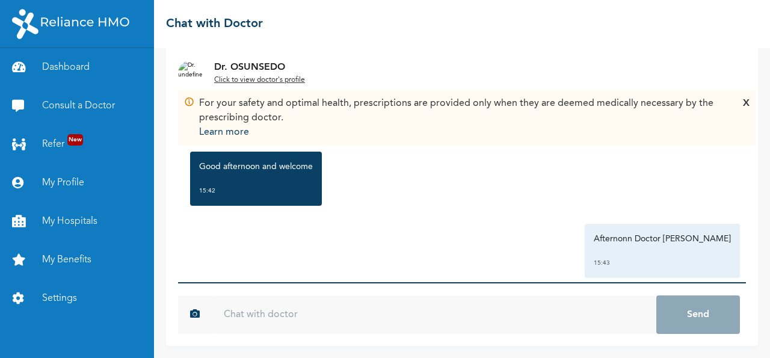
scroll to position [89, 0]
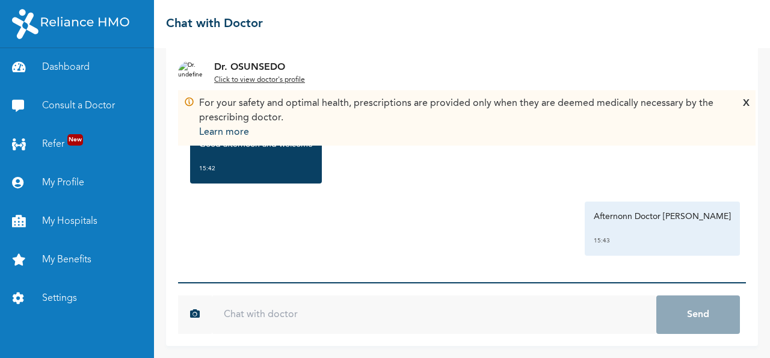
click at [746, 105] on div "X" at bounding box center [746, 117] width 7 height 43
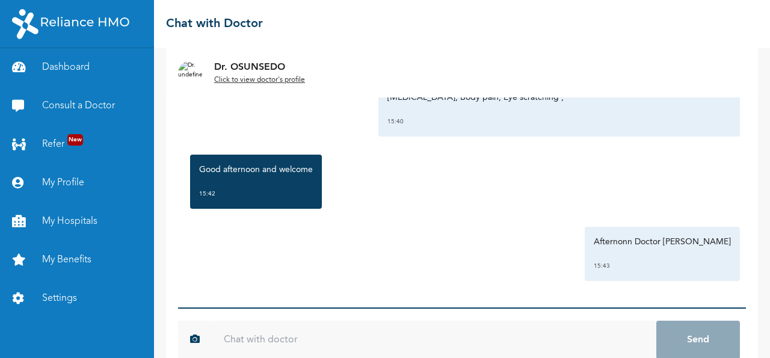
scroll to position [0, 0]
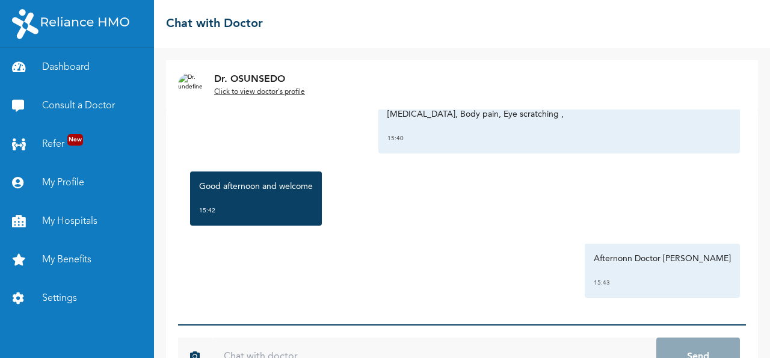
click at [480, 76] on div "Dr. OSUNSEDO Click to view doctor's profile" at bounding box center [462, 84] width 592 height 49
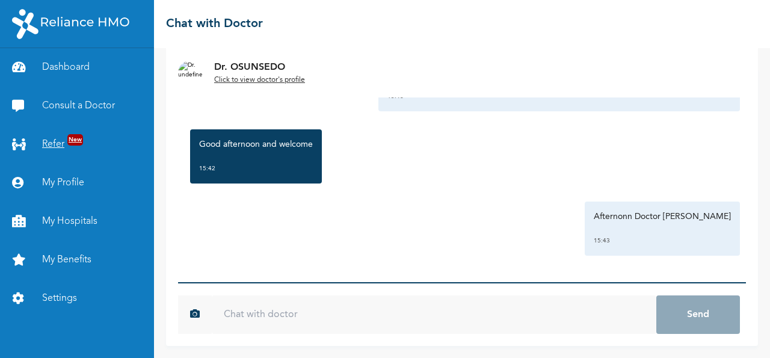
click at [63, 143] on link "Refer New" at bounding box center [77, 144] width 154 height 38
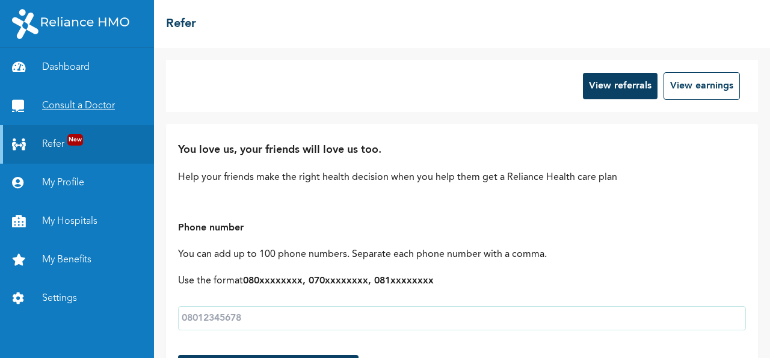
click at [76, 104] on link "Consult a Doctor" at bounding box center [77, 106] width 154 height 38
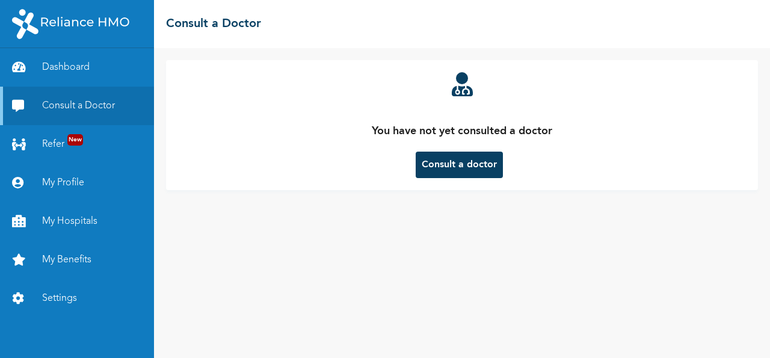
click at [466, 152] on button "Consult a doctor" at bounding box center [459, 165] width 87 height 26
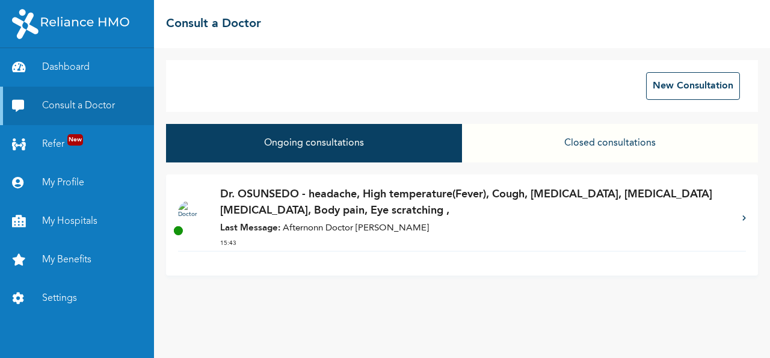
click at [256, 226] on strong "Last Message:" at bounding box center [250, 228] width 60 height 9
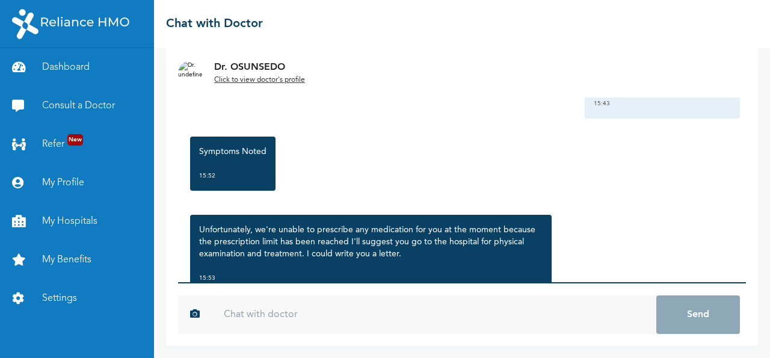
scroll to position [269, 0]
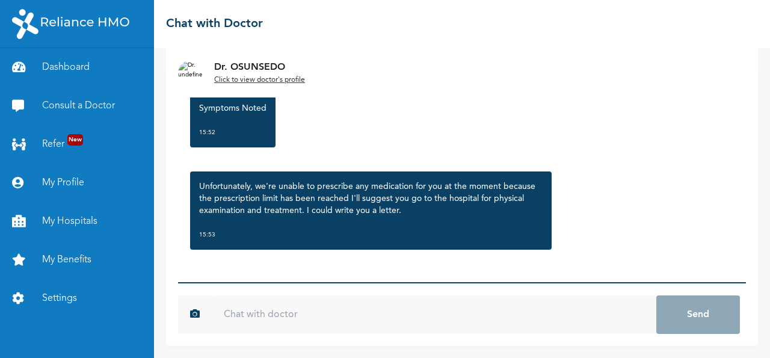
click at [293, 318] on input "text" at bounding box center [434, 314] width 444 height 38
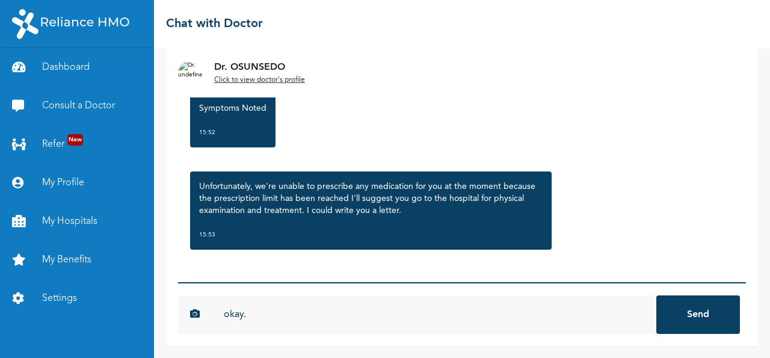
type input "okay."
click at [656, 295] on button "Send" at bounding box center [698, 314] width 84 height 38
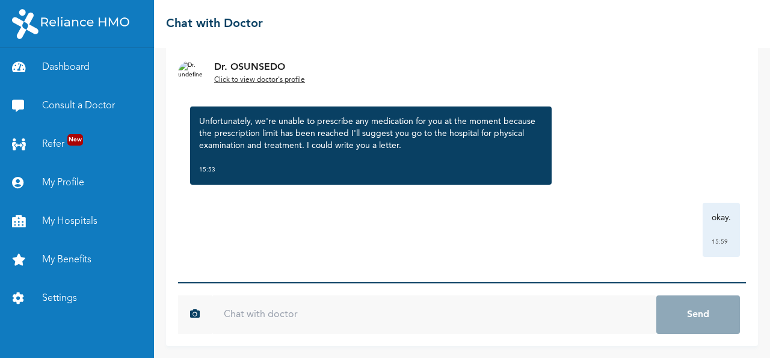
scroll to position [336, 0]
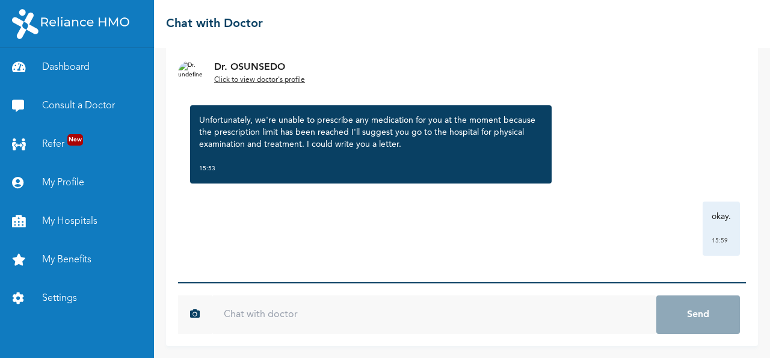
click at [347, 313] on input "text" at bounding box center [434, 314] width 444 height 38
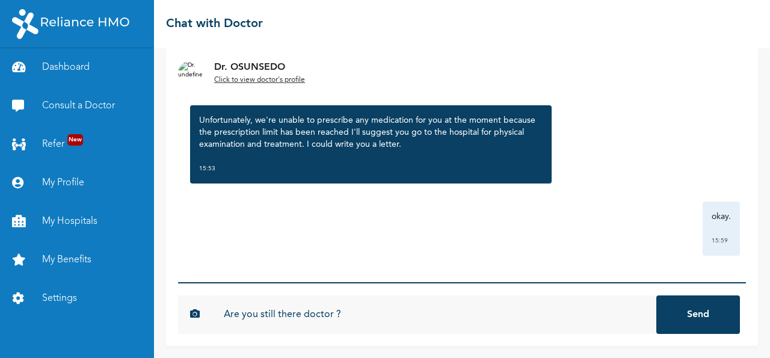
type input "Are you still there doctor ?"
click at [656, 295] on button "Send" at bounding box center [698, 314] width 84 height 38
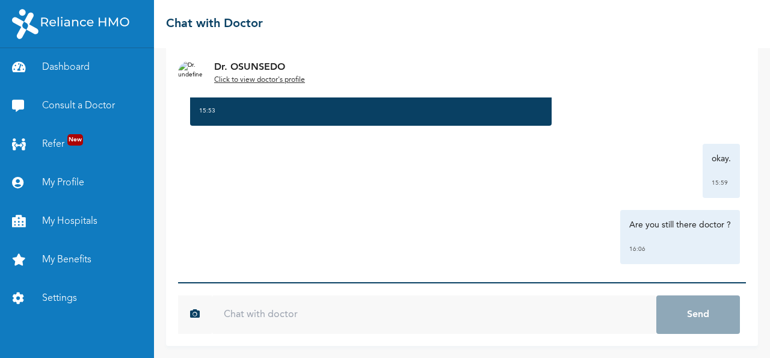
scroll to position [480, 0]
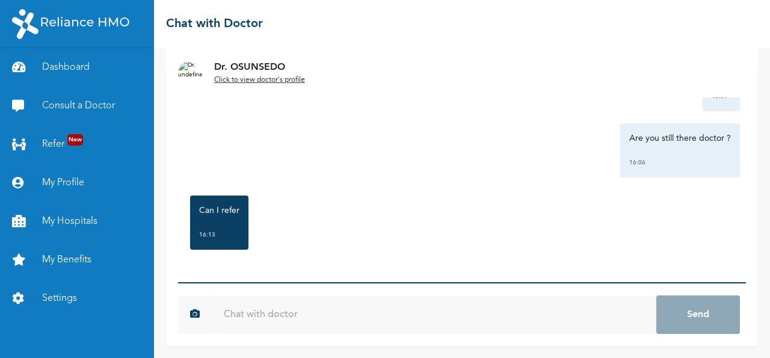
click at [377, 316] on input "text" at bounding box center [434, 314] width 444 height 38
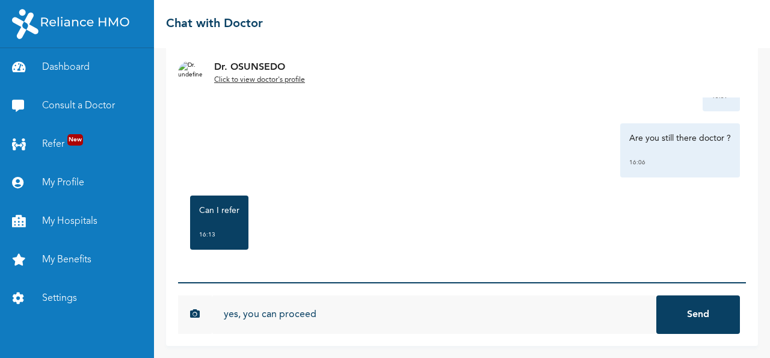
type input "yes, you can proceed"
click at [656, 295] on button "Send" at bounding box center [698, 314] width 84 height 38
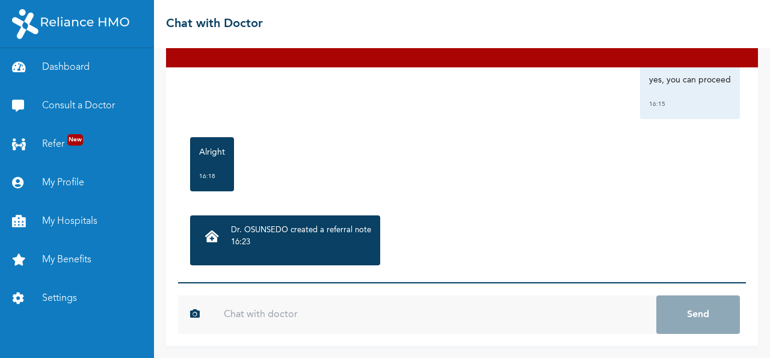
scroll to position [698, 0]
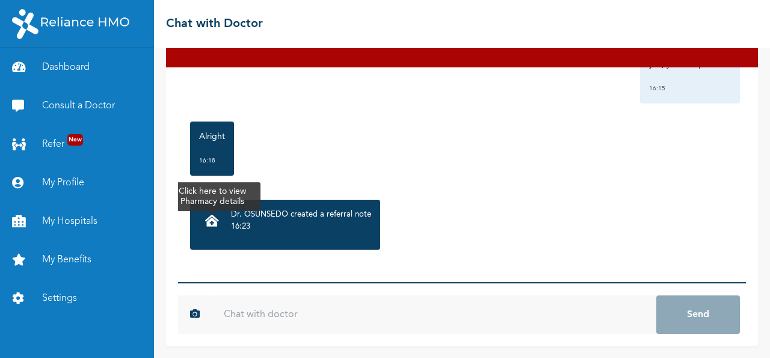
click at [215, 223] on icon at bounding box center [212, 221] width 14 height 12
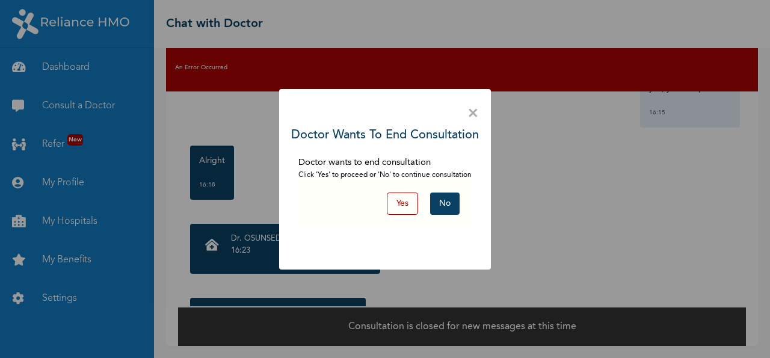
scroll to position [17, 0]
click at [447, 206] on button "No" at bounding box center [444, 203] width 29 height 22
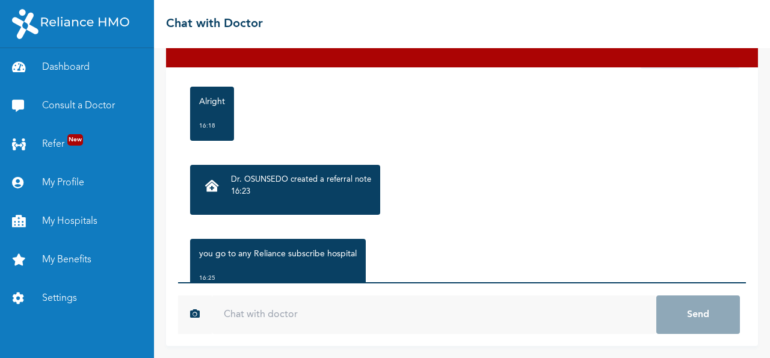
scroll to position [776, 0]
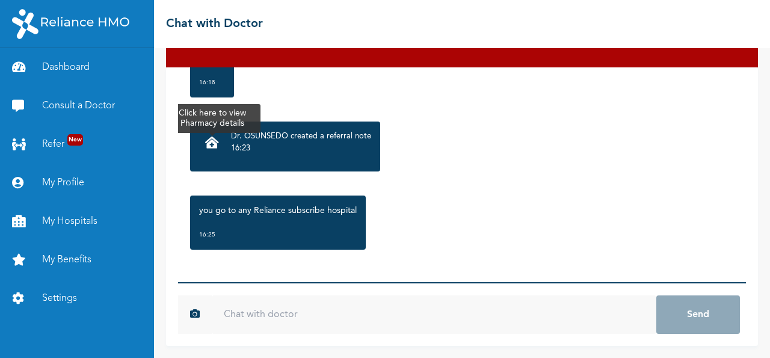
click at [216, 145] on icon at bounding box center [212, 143] width 14 height 12
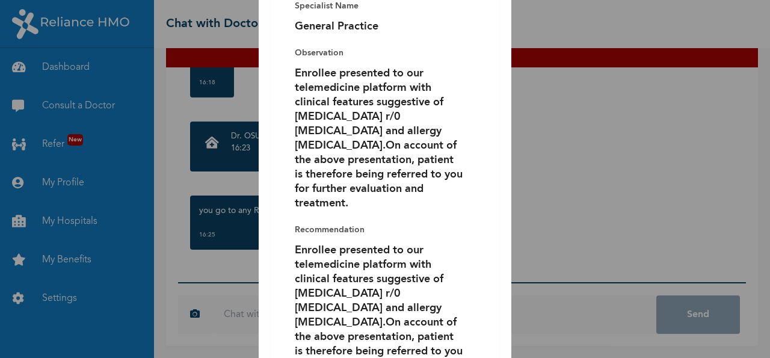
scroll to position [227, 0]
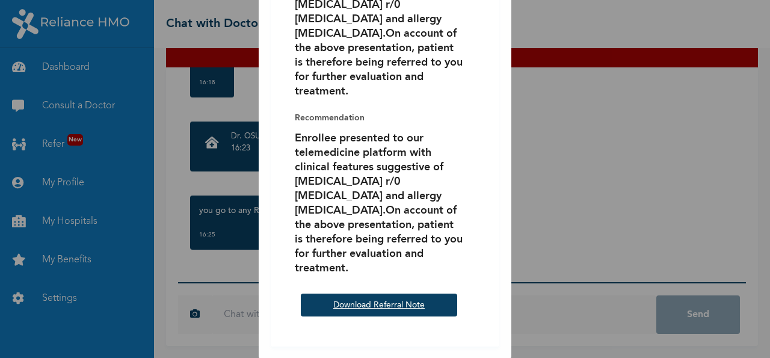
click at [378, 309] on link "Download Referral Note" at bounding box center [378, 305] width 91 height 8
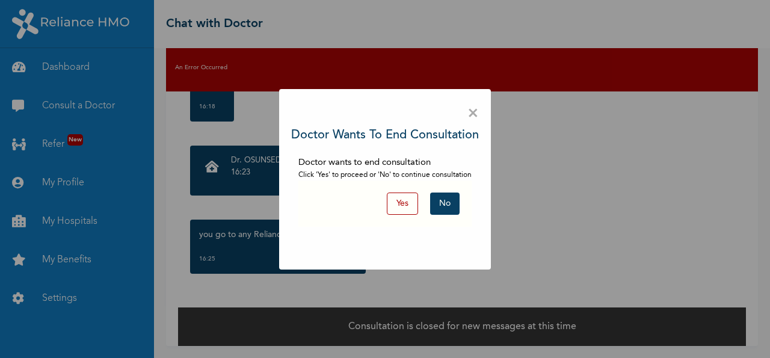
scroll to position [17, 0]
click at [446, 208] on button "No" at bounding box center [444, 203] width 29 height 22
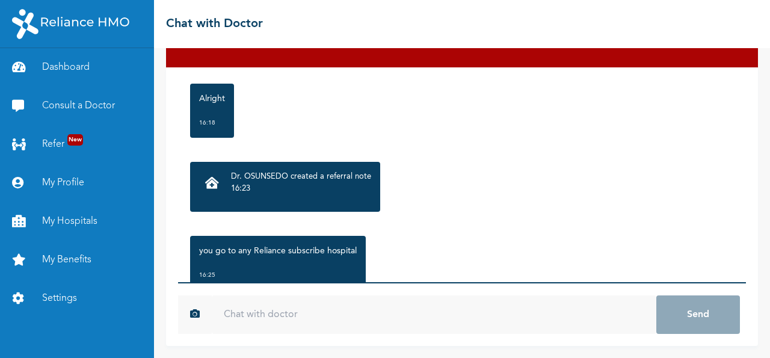
scroll to position [776, 0]
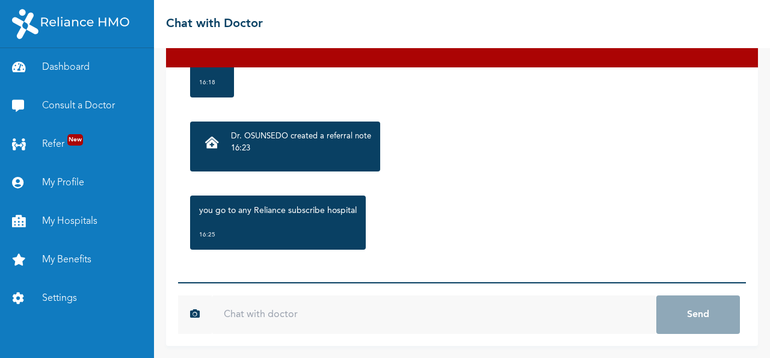
click at [330, 319] on input "text" at bounding box center [434, 314] width 444 height 38
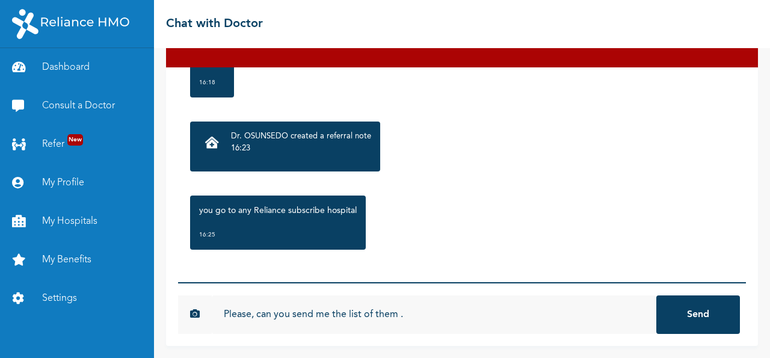
click at [419, 313] on input "Please, can you send me the list of them ." at bounding box center [434, 314] width 444 height 38
type input "Please, can you send me the list of them ?"
click at [698, 319] on button "Send" at bounding box center [698, 314] width 84 height 38
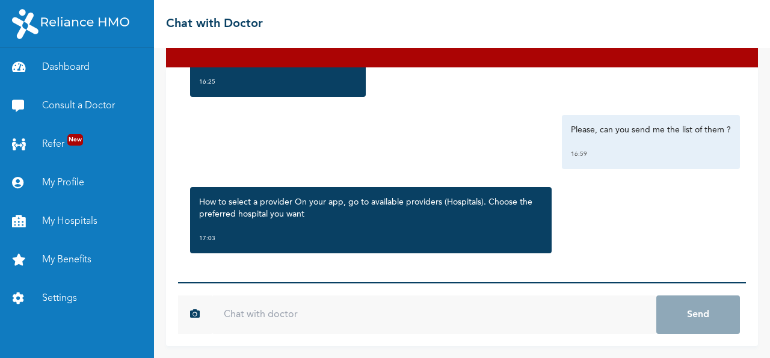
scroll to position [933, 0]
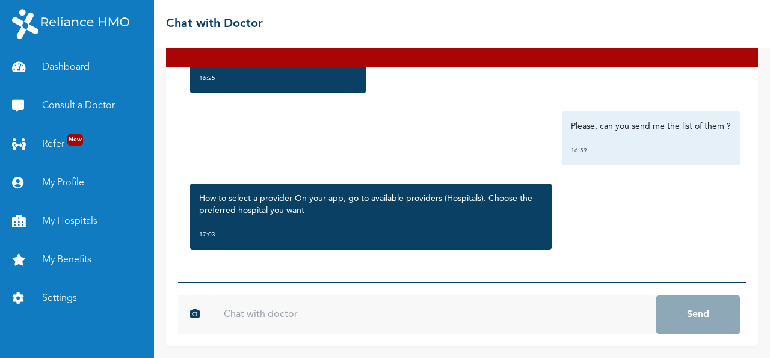
click at [384, 319] on input "text" at bounding box center [434, 314] width 444 height 38
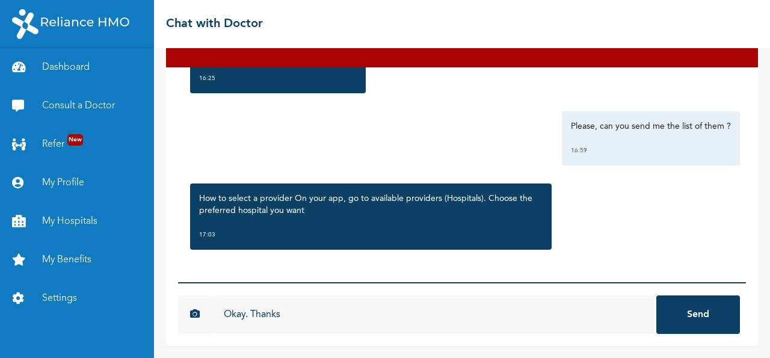
type input "Okay. Thanks"
click at [687, 316] on button "Send" at bounding box center [698, 314] width 84 height 38
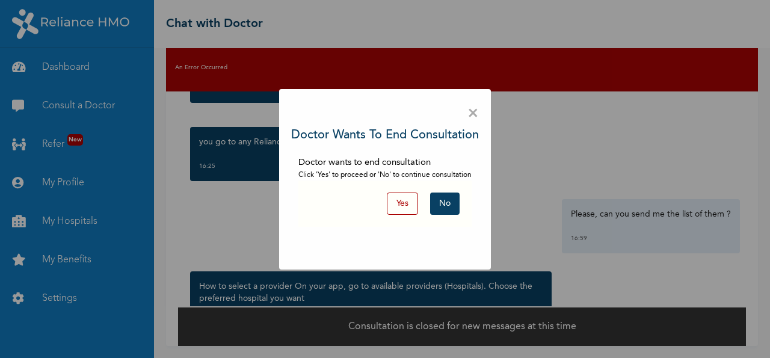
scroll to position [17, 0]
click at [407, 203] on button "Yes" at bounding box center [402, 203] width 31 height 22
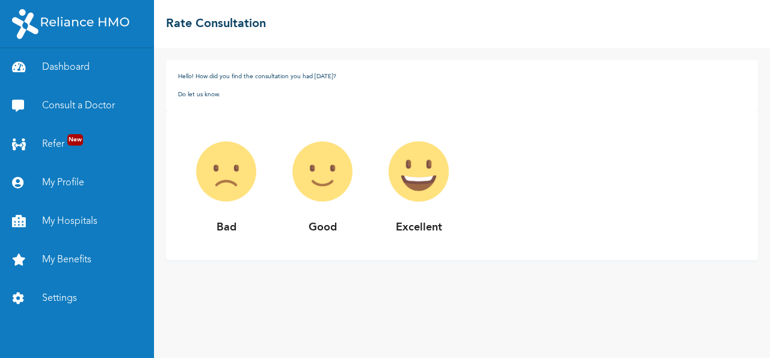
click at [420, 187] on img at bounding box center [418, 171] width 96 height 96
click at [421, 229] on p "Excellent" at bounding box center [418, 228] width 96 height 16
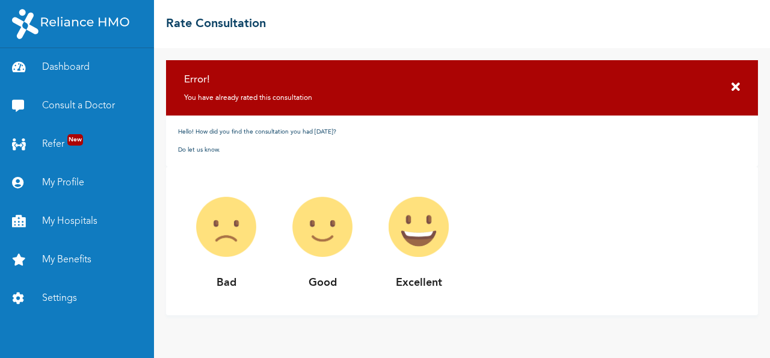
click at [413, 176] on div "Bad Good Excellent" at bounding box center [462, 241] width 592 height 149
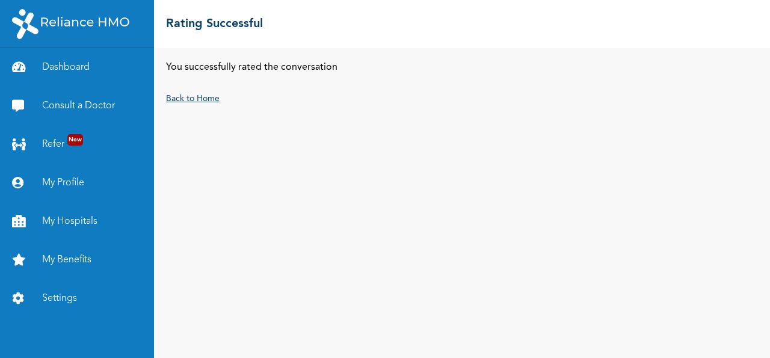
click at [186, 100] on link "Back to Home" at bounding box center [193, 98] width 54 height 8
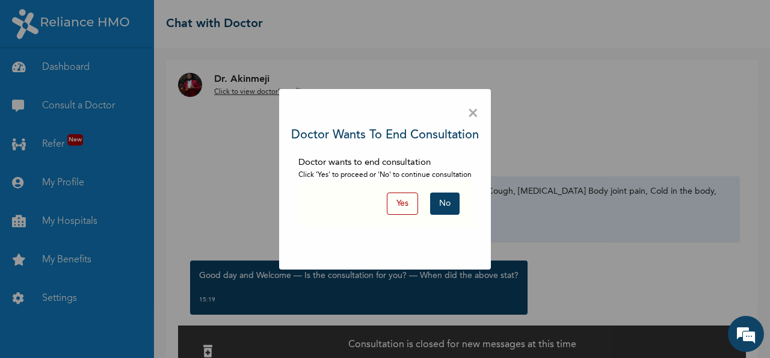
scroll to position [366, 0]
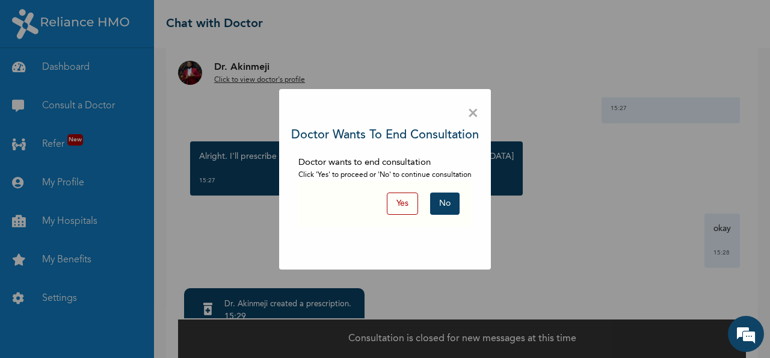
click at [446, 208] on button "No" at bounding box center [444, 203] width 29 height 22
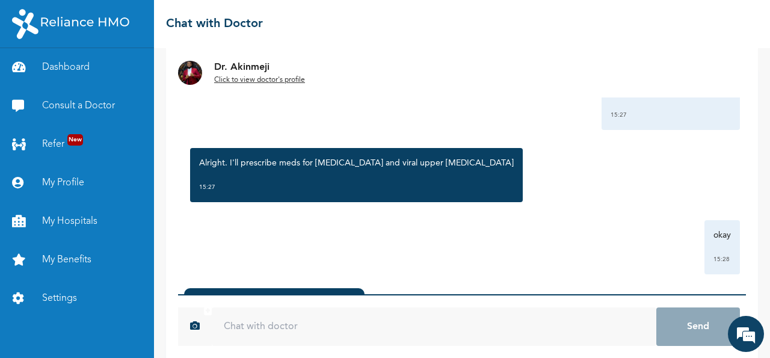
scroll to position [307, 0]
